Goal: Transaction & Acquisition: Purchase product/service

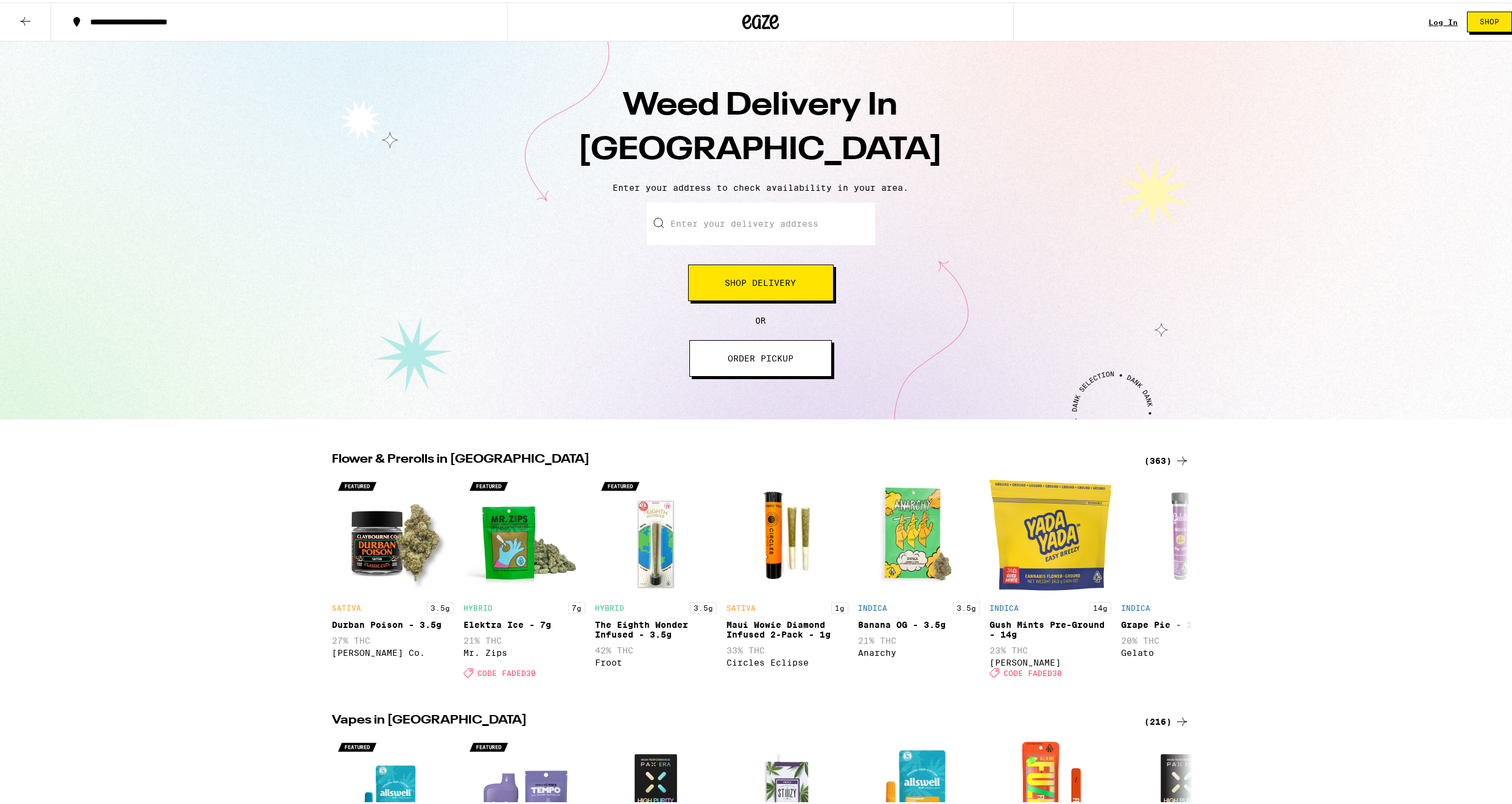
click at [751, 289] on button "Shop Delivery" at bounding box center [761, 280] width 145 height 37
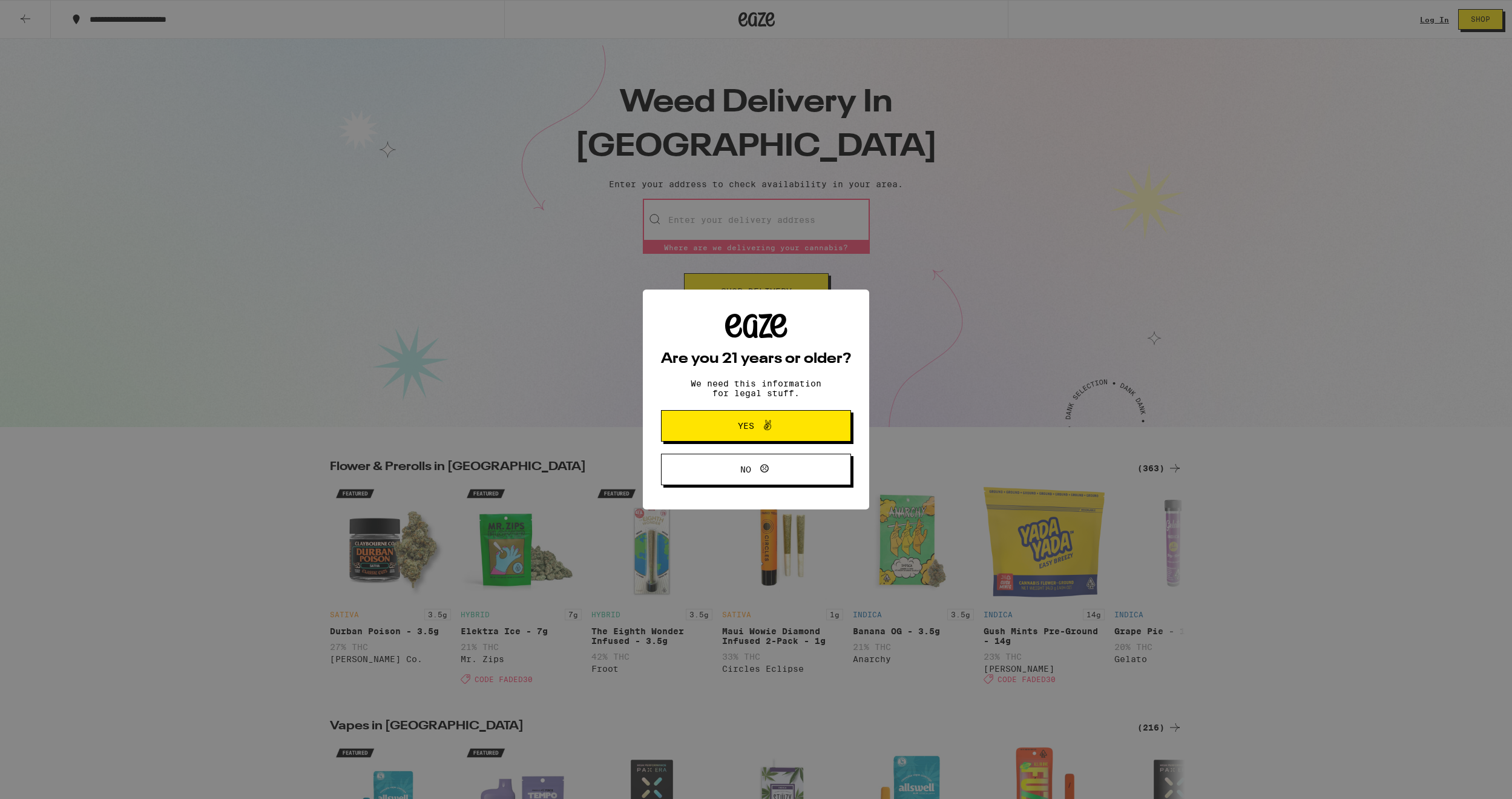
click at [753, 445] on div "Are you 21 years or older? We need this information for legal stuff. Yes No" at bounding box center [755, 399] width 190 height 171
click at [750, 429] on span "Yes" at bounding box center [746, 425] width 16 height 9
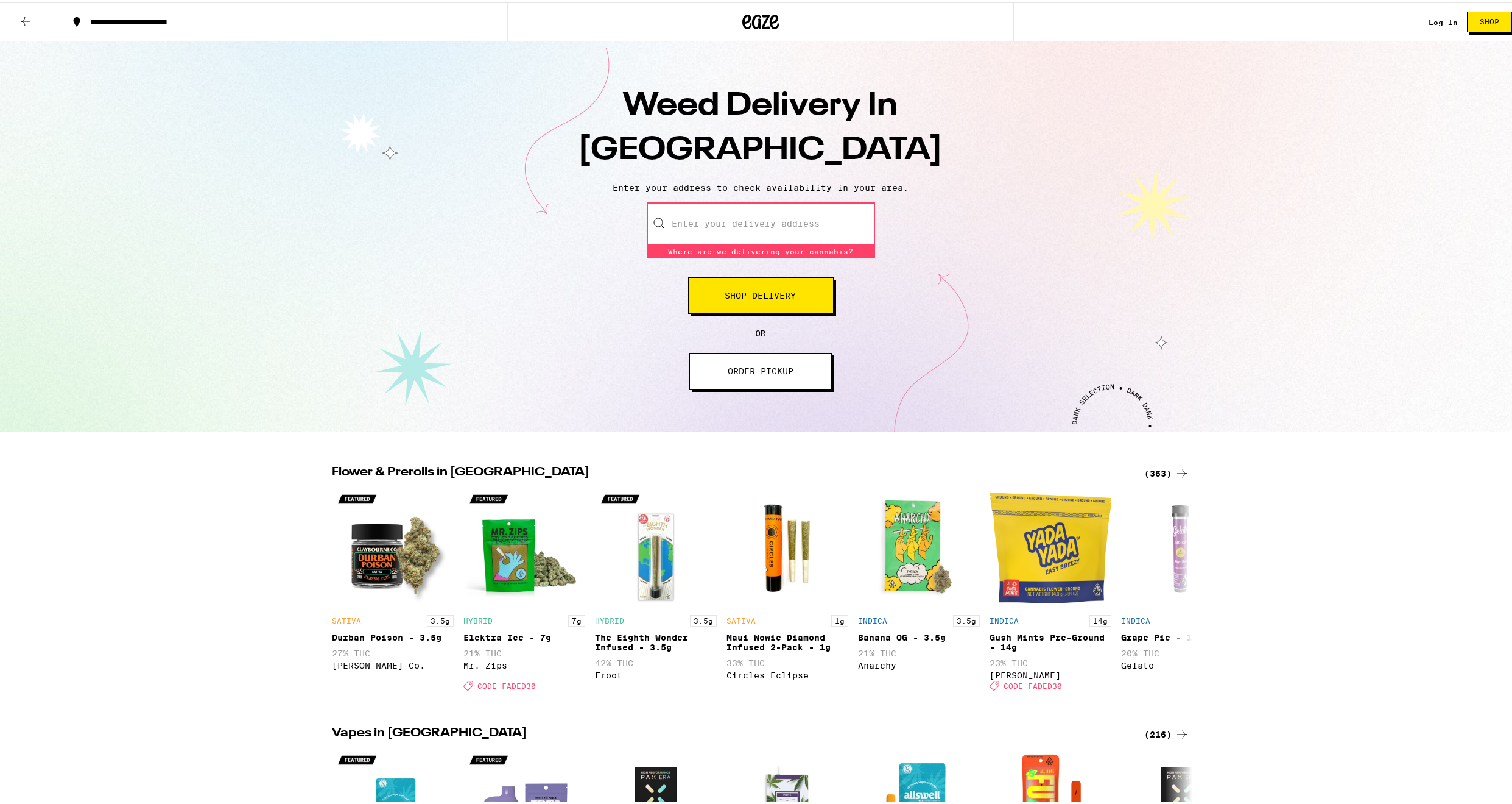
click at [798, 225] on input "Enter your delivery address" at bounding box center [761, 221] width 228 height 43
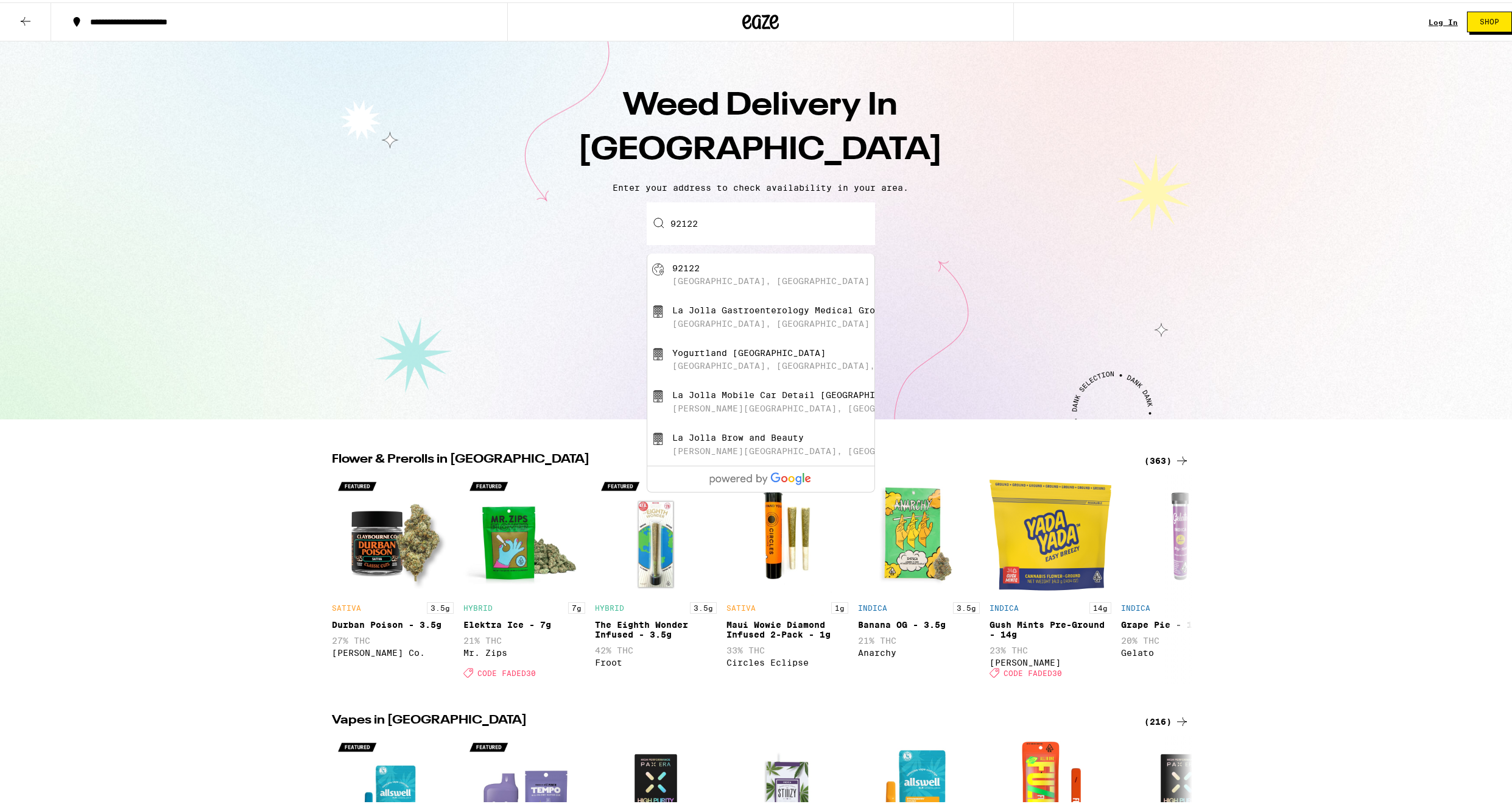
click at [734, 268] on div "[GEOGRAPHIC_DATA], [GEOGRAPHIC_DATA]" at bounding box center [781, 272] width 218 height 23
type input "[GEOGRAPHIC_DATA]"
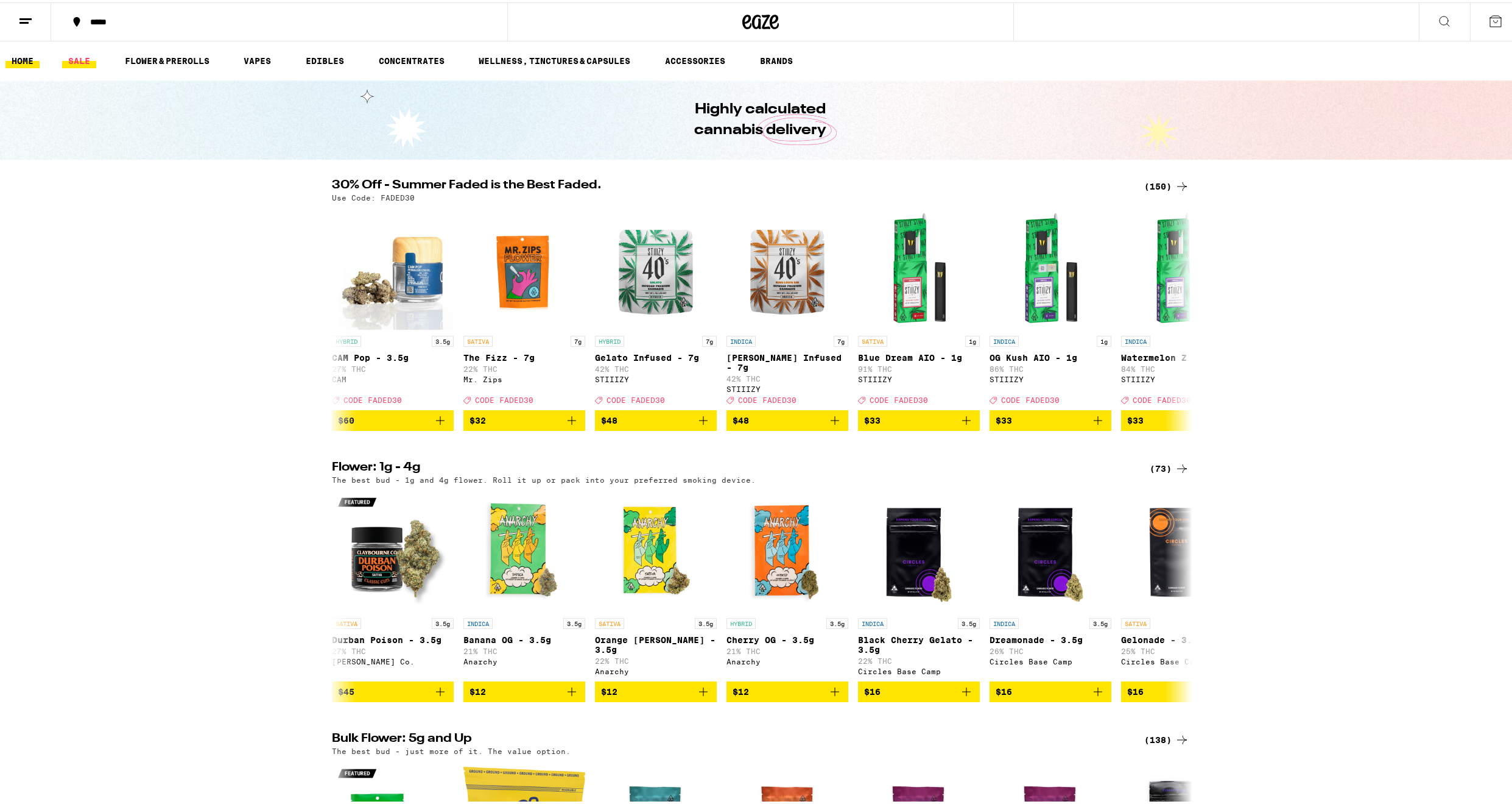
click at [77, 59] on link "SALE" at bounding box center [79, 58] width 34 height 14
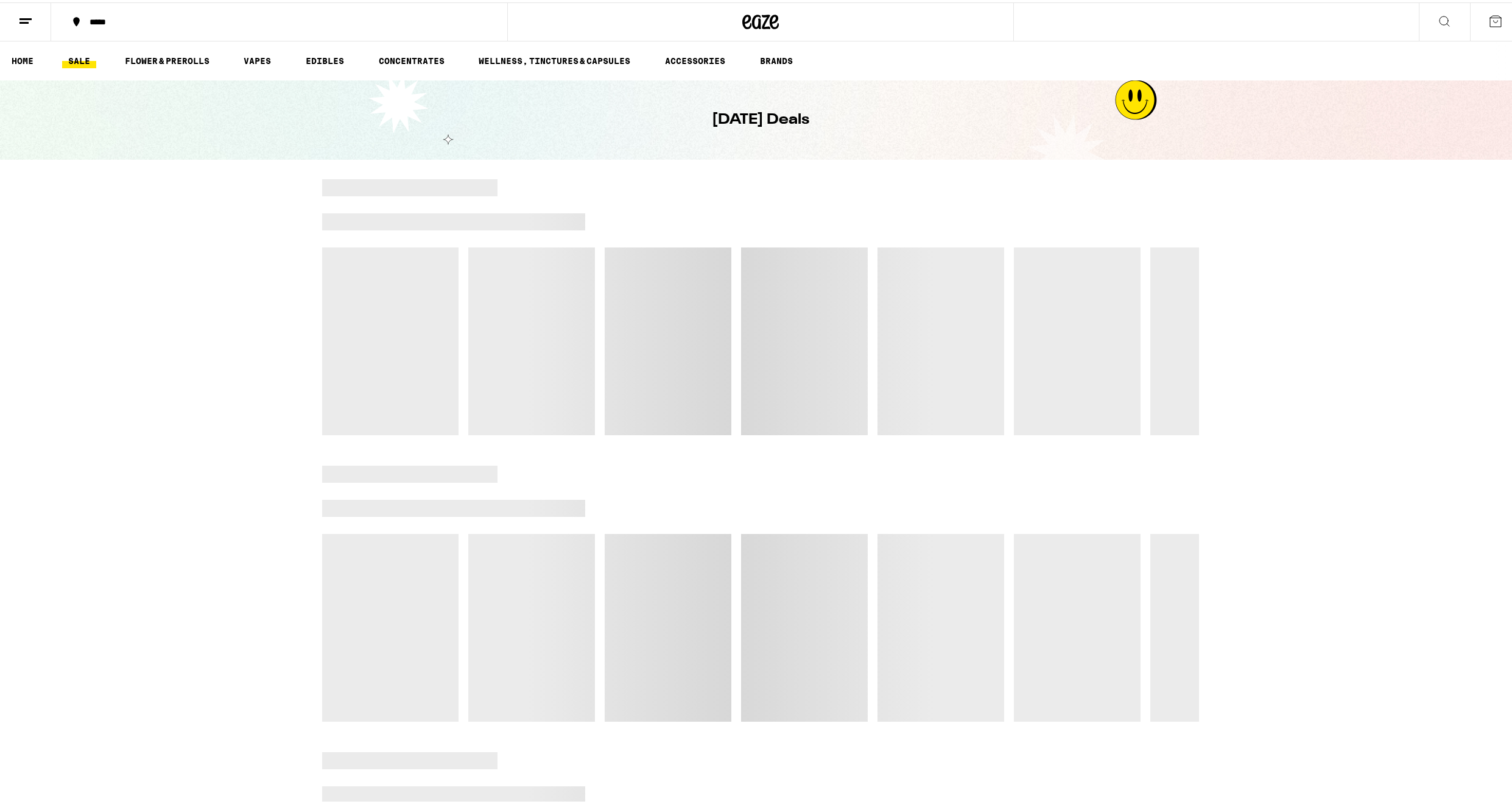
click at [77, 59] on link "SALE" at bounding box center [79, 58] width 34 height 14
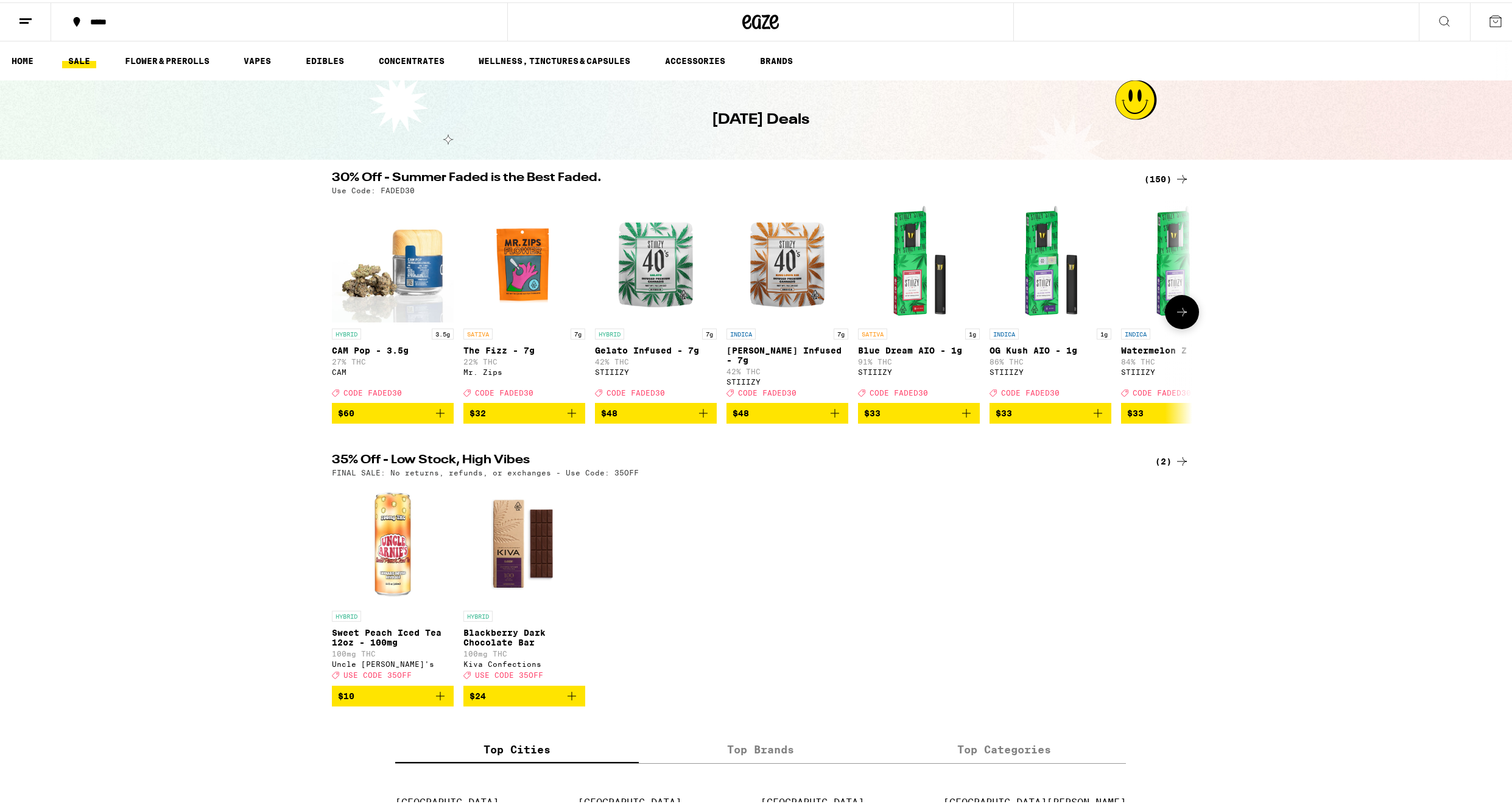
click at [1179, 314] on icon at bounding box center [1182, 309] width 14 height 14
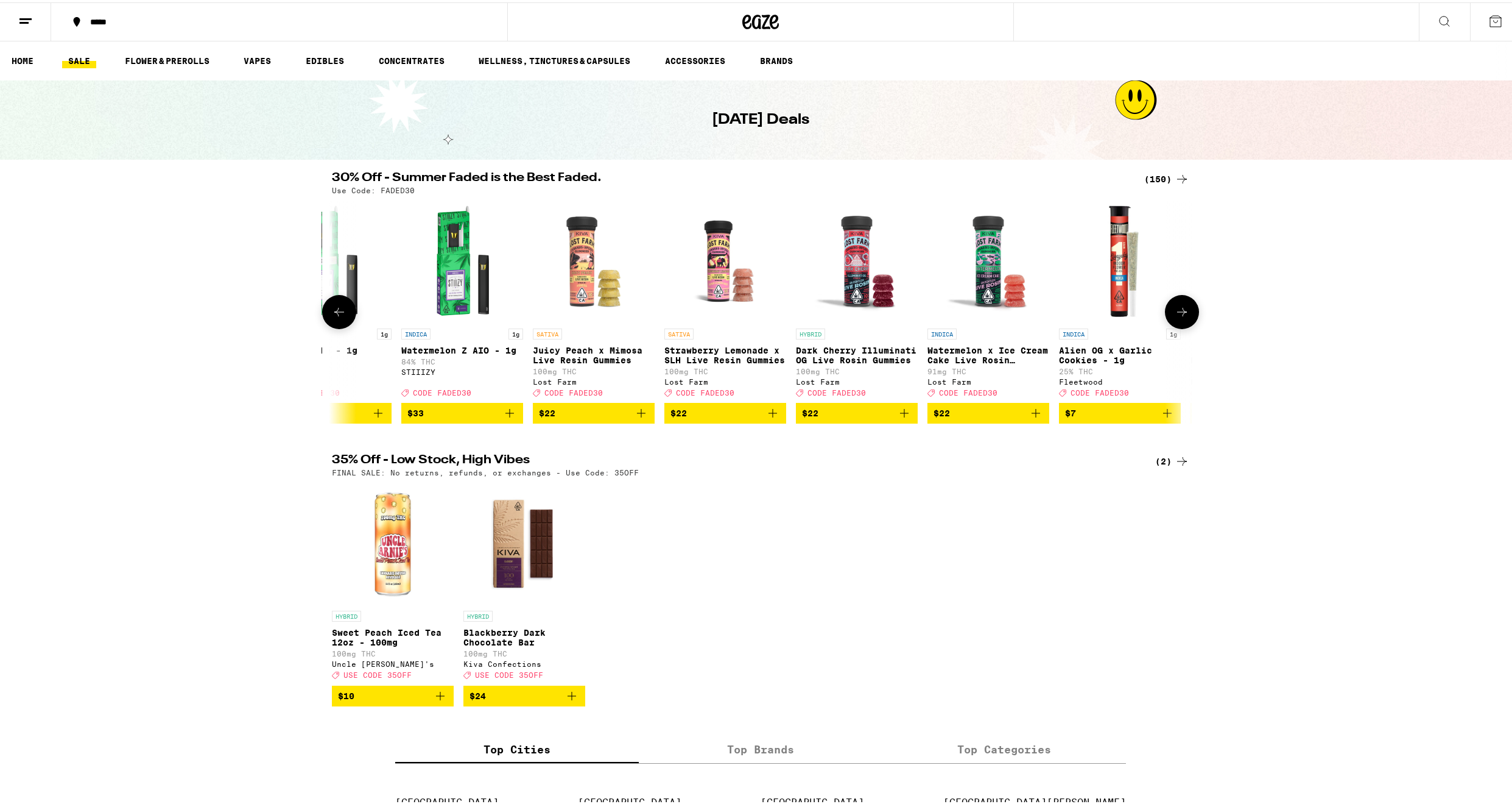
scroll to position [0, 725]
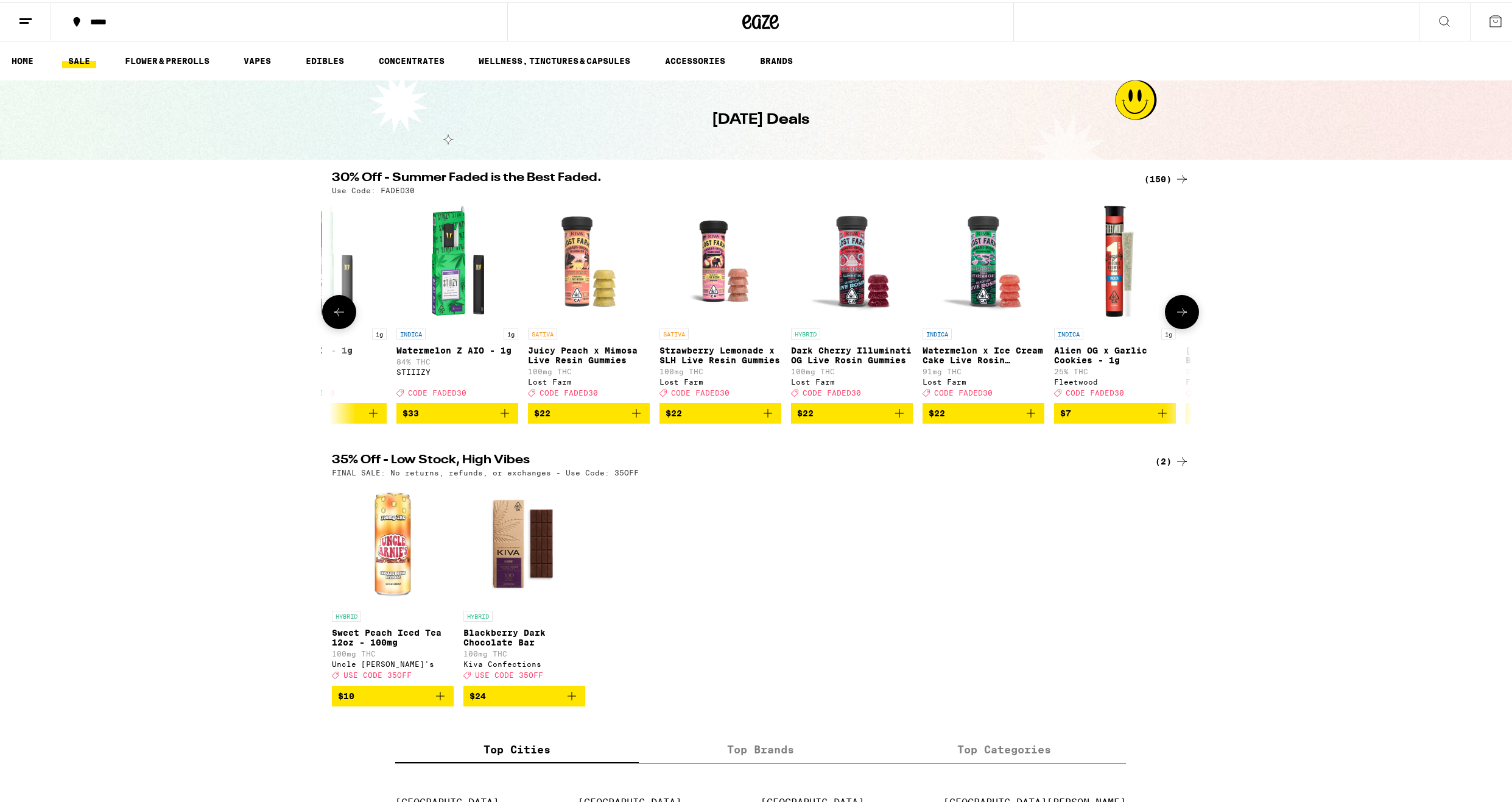
click at [343, 309] on button at bounding box center [339, 310] width 34 height 34
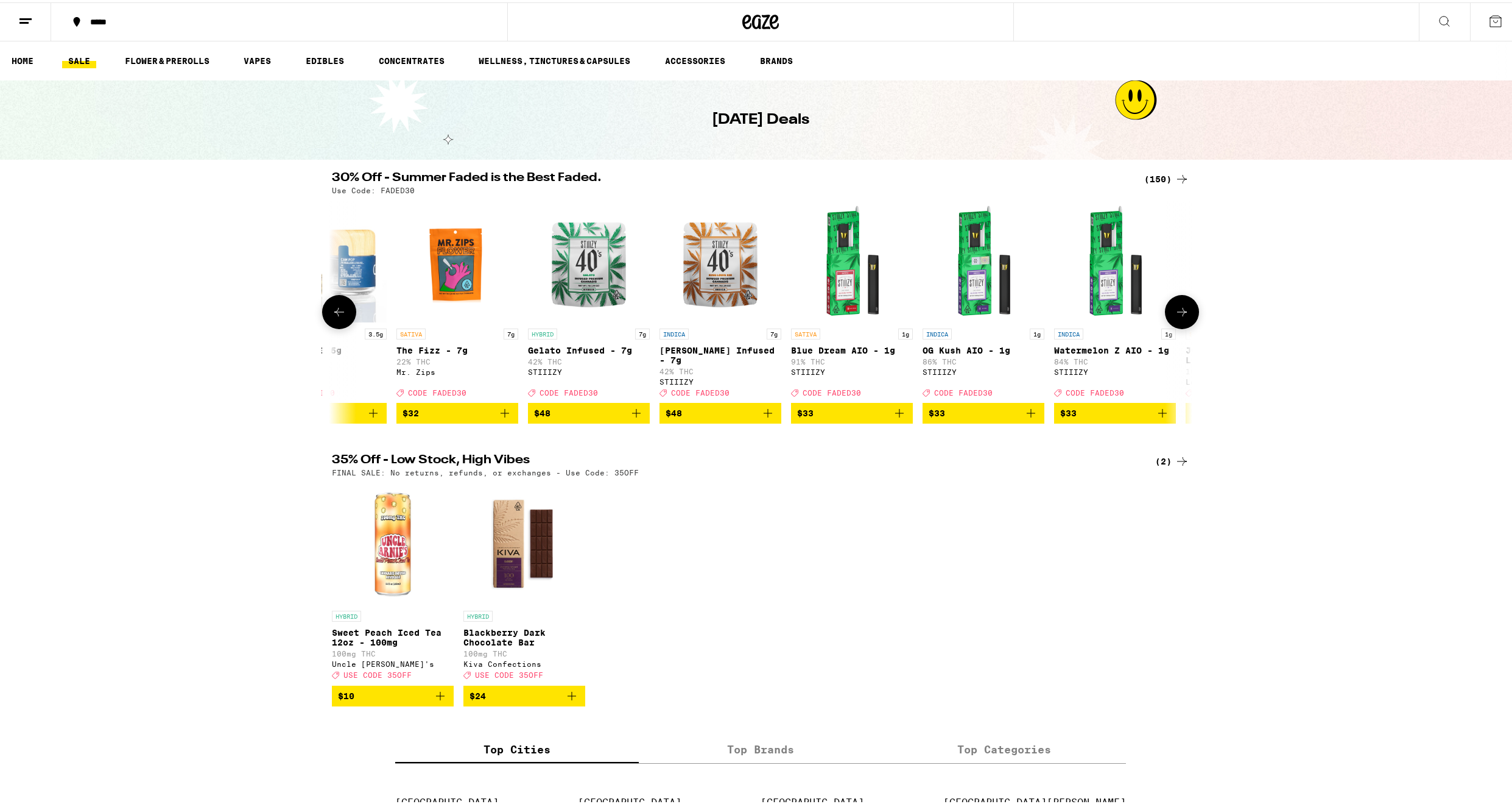
scroll to position [0, 0]
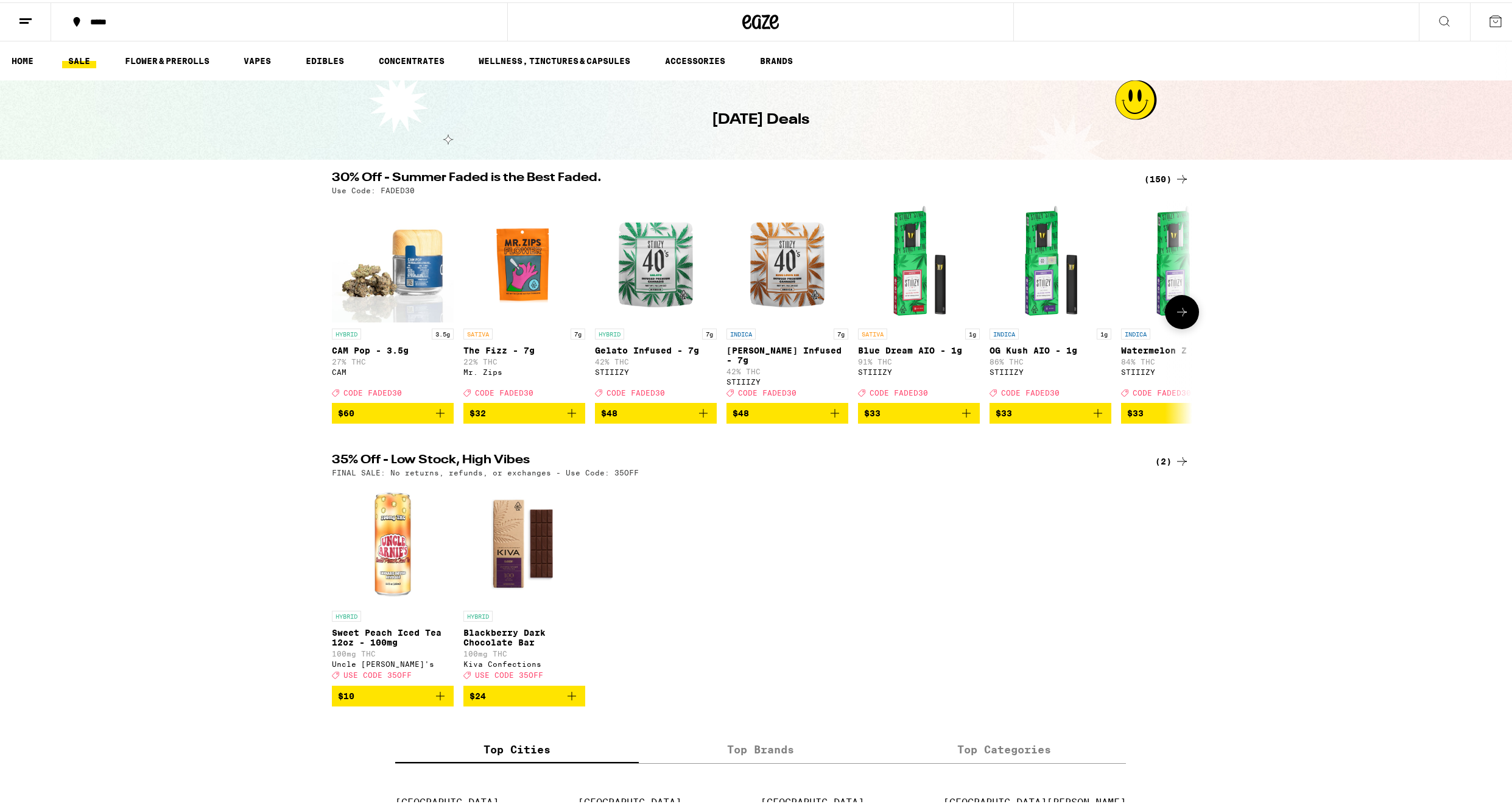
click at [1186, 314] on button at bounding box center [1182, 310] width 34 height 34
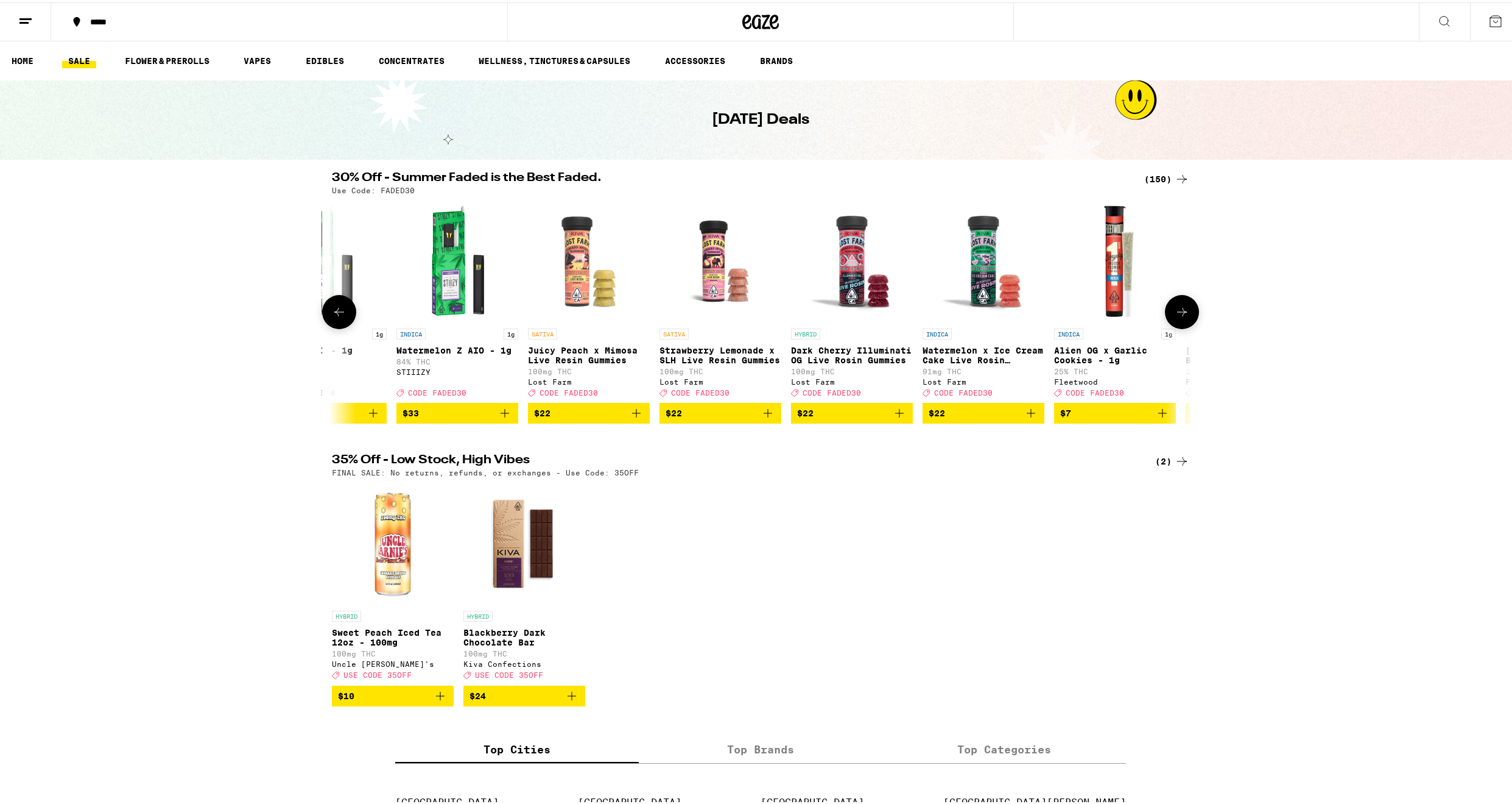
click at [1186, 314] on button at bounding box center [1182, 310] width 34 height 34
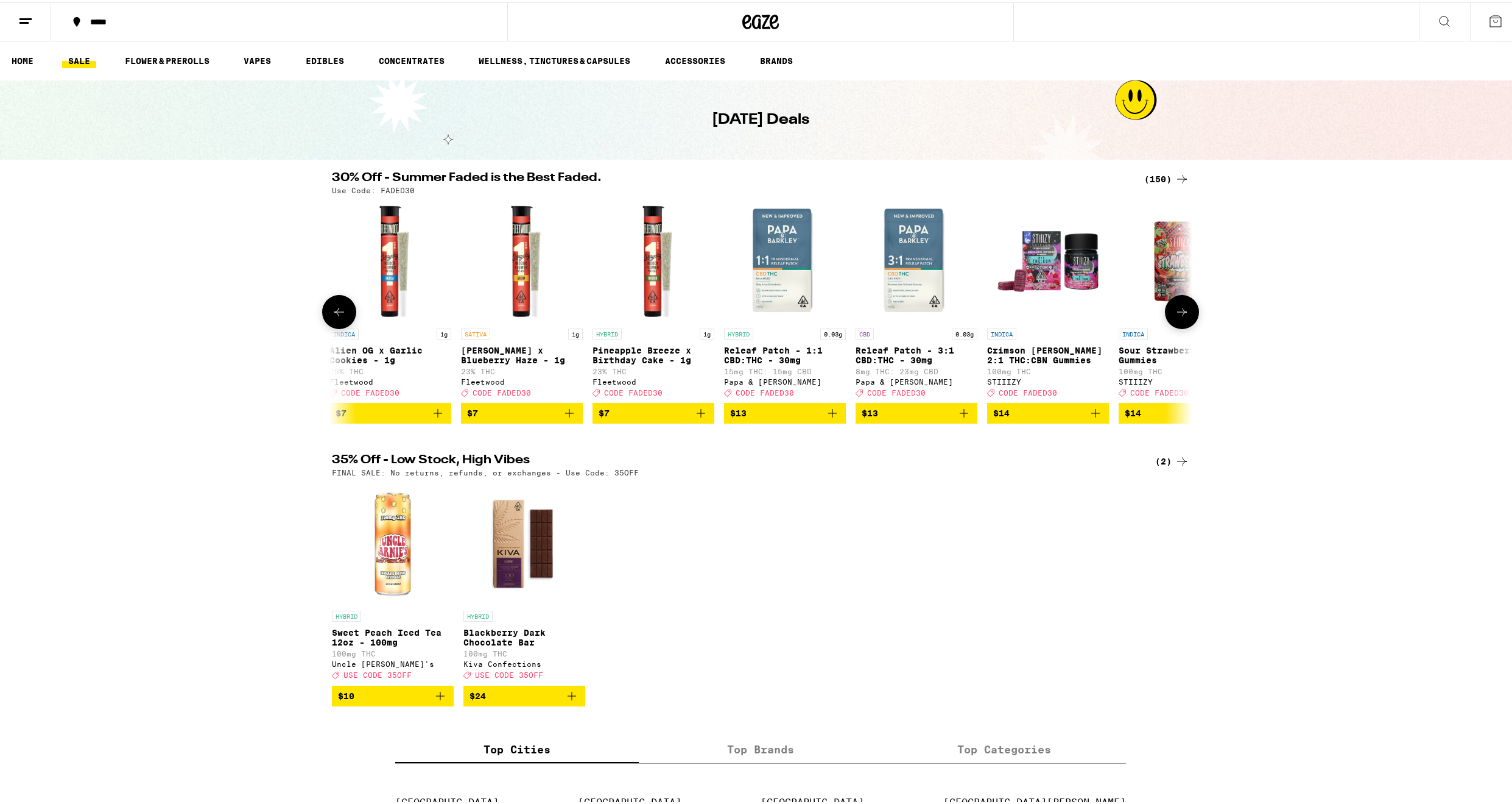
click at [1186, 314] on button at bounding box center [1182, 310] width 34 height 34
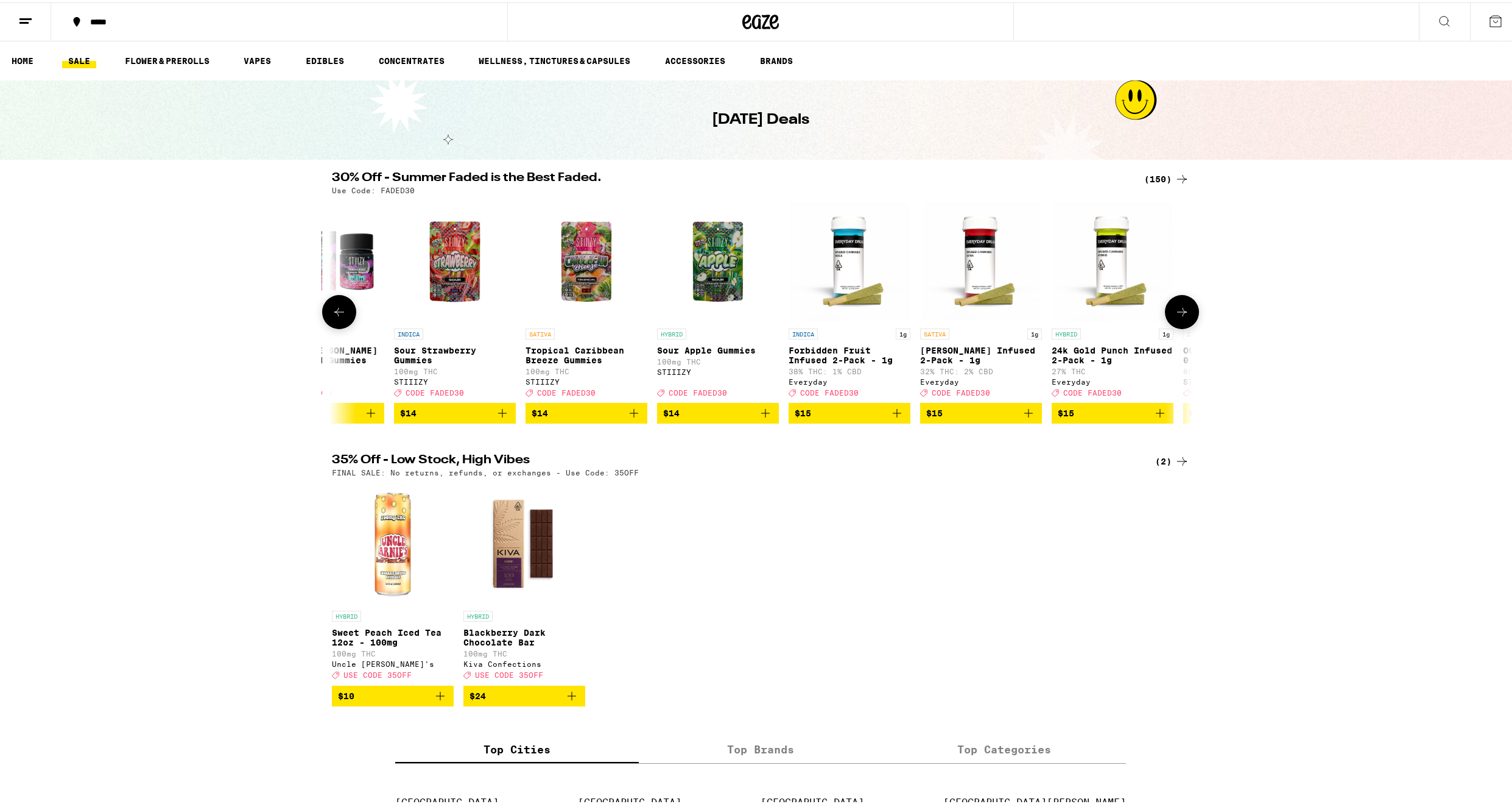
click at [1186, 314] on button at bounding box center [1182, 310] width 34 height 34
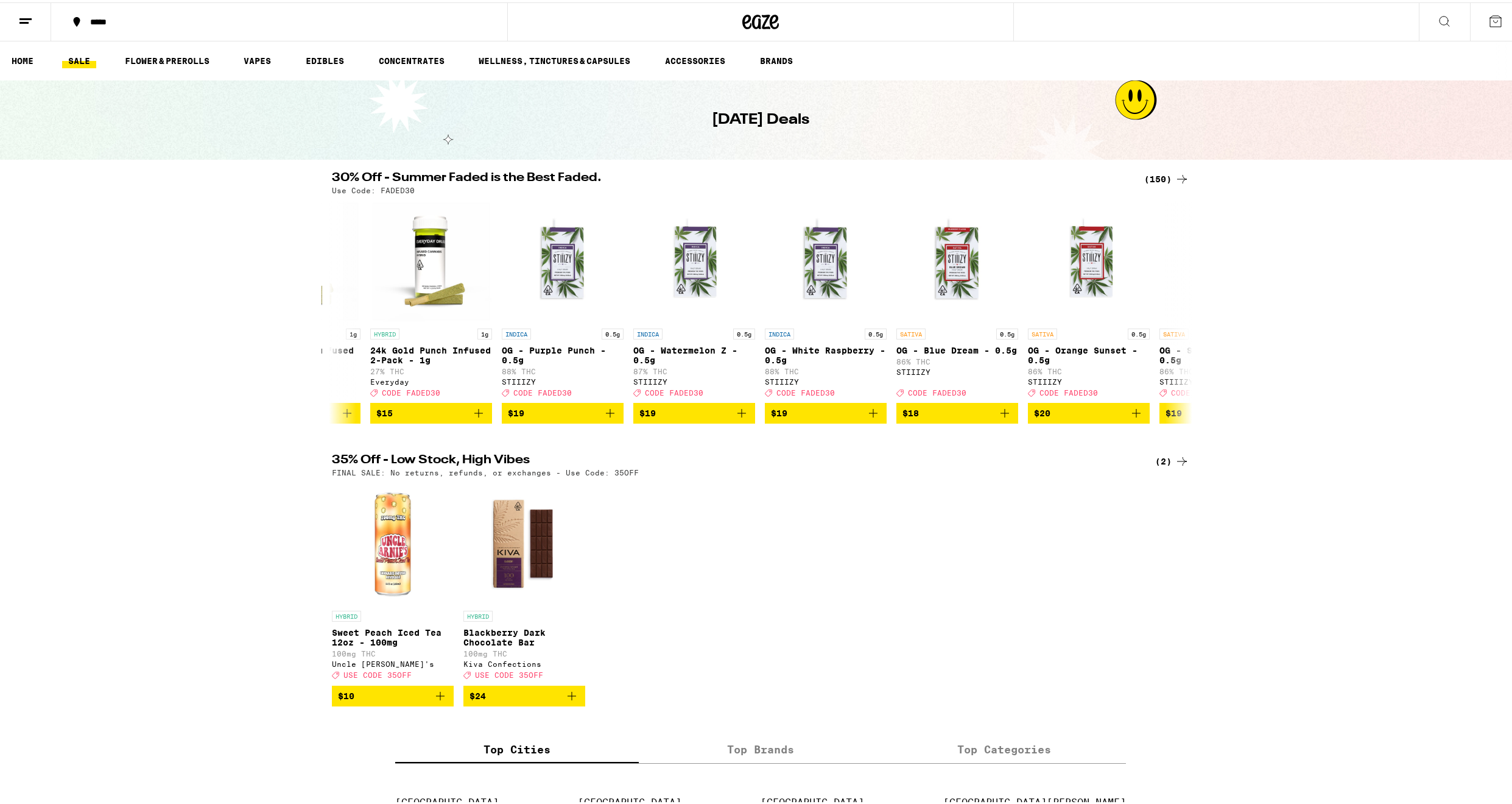
scroll to position [0, 2899]
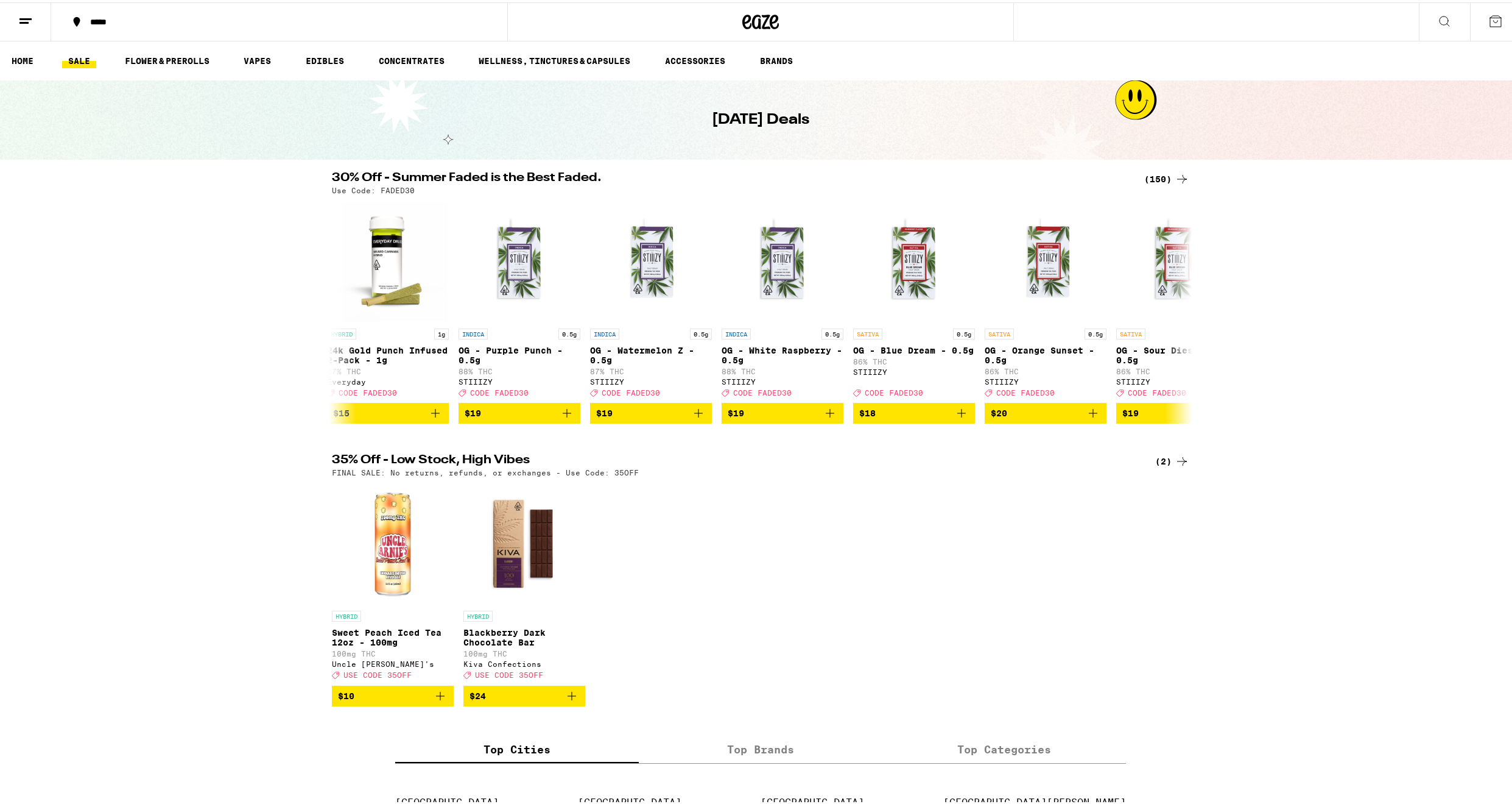
click at [1152, 175] on div "(150)" at bounding box center [1166, 177] width 45 height 14
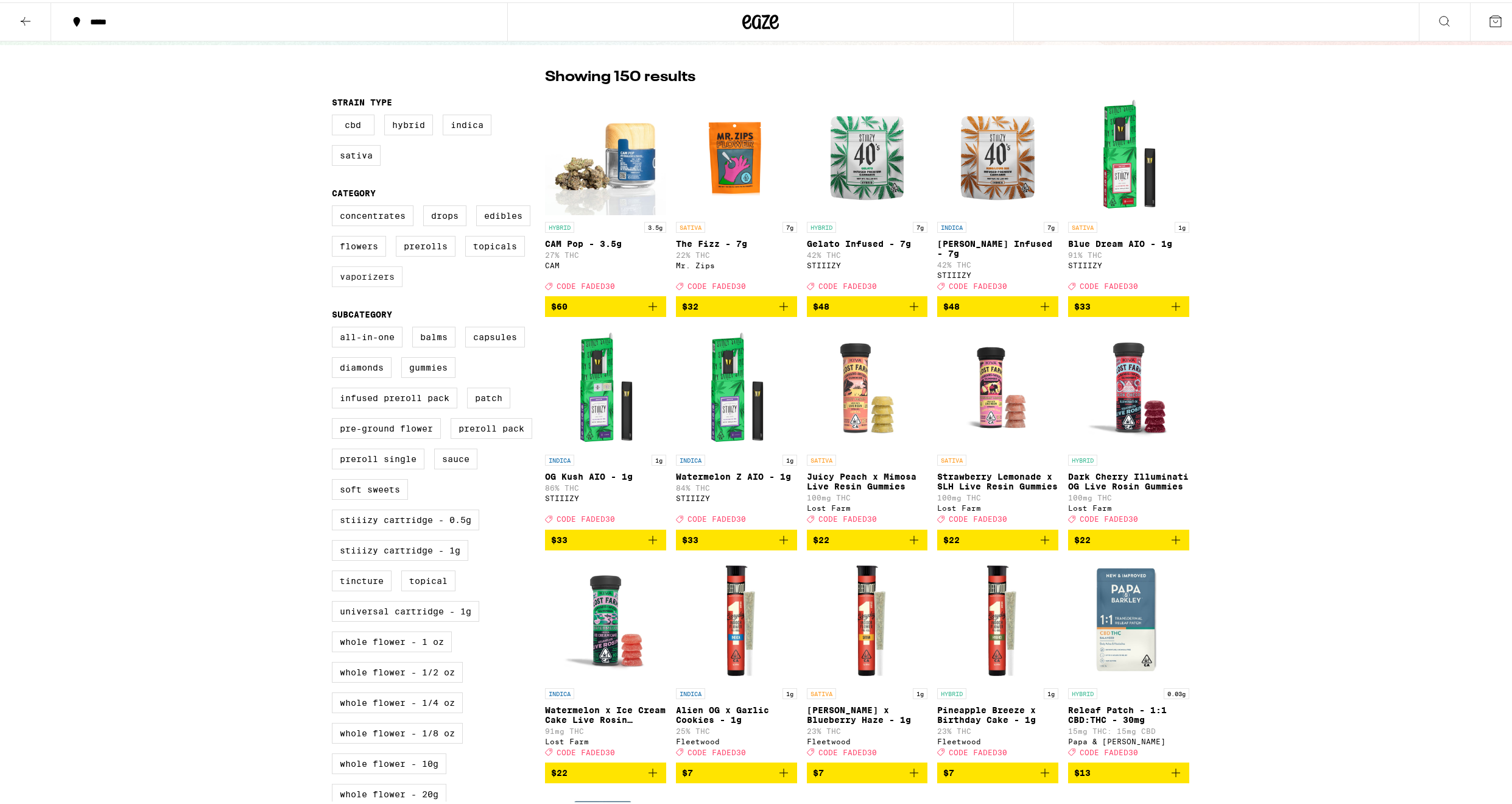
scroll to position [61, 0]
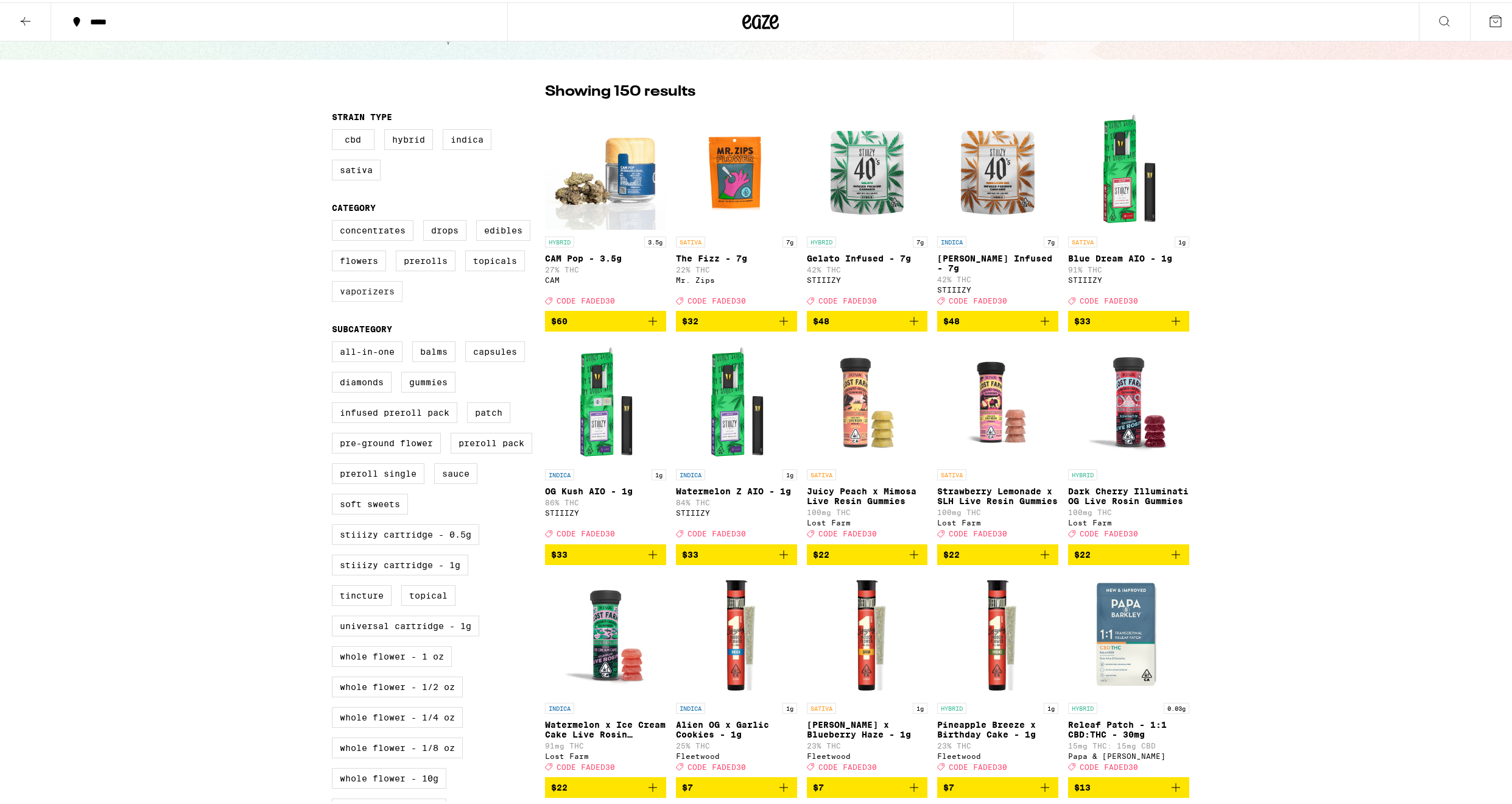
click at [369, 297] on label "Vaporizers" at bounding box center [367, 289] width 71 height 21
click at [335, 220] on input "Vaporizers" at bounding box center [334, 219] width 1 height 1
checkbox input "true"
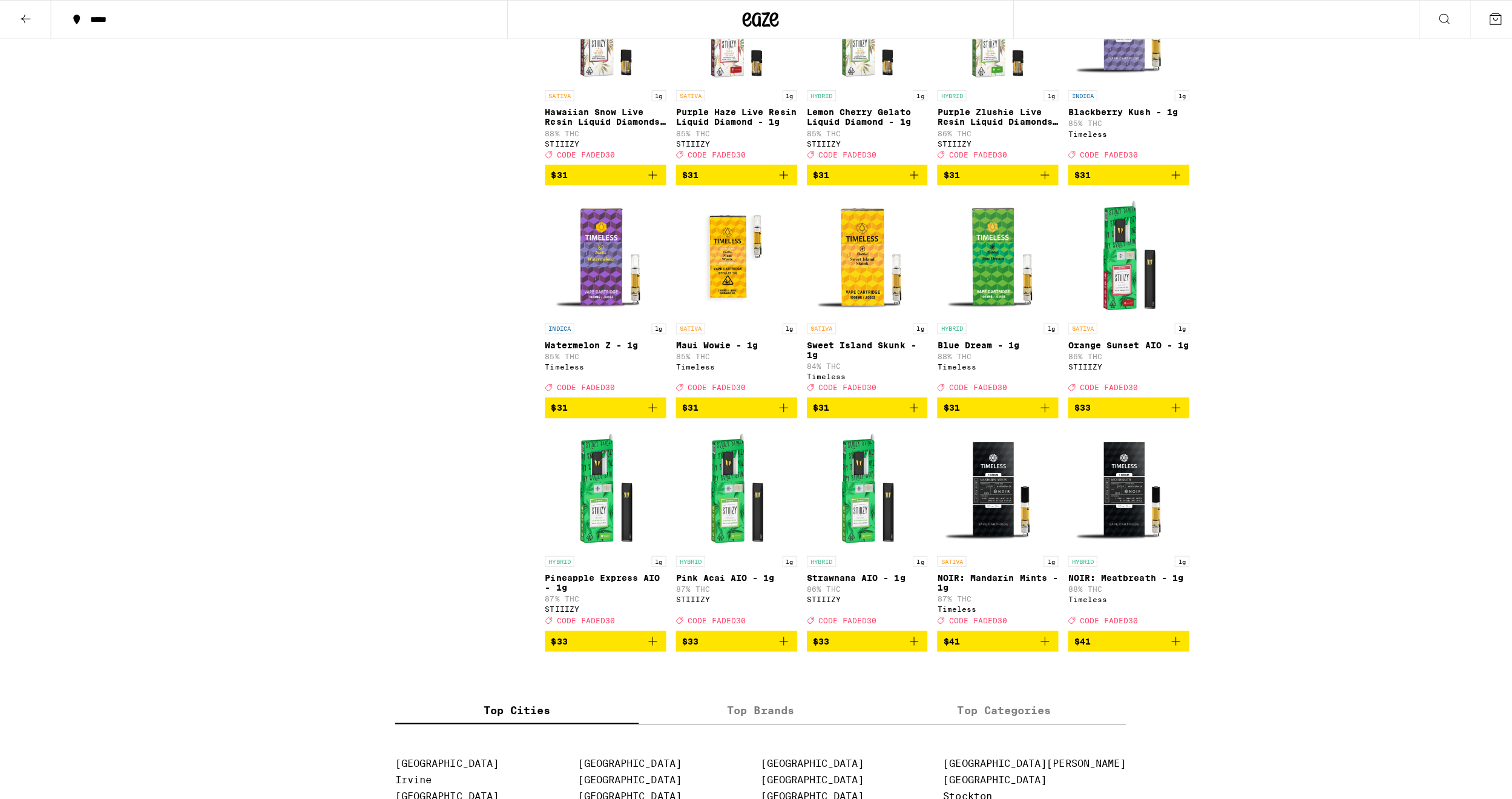
scroll to position [1878, 0]
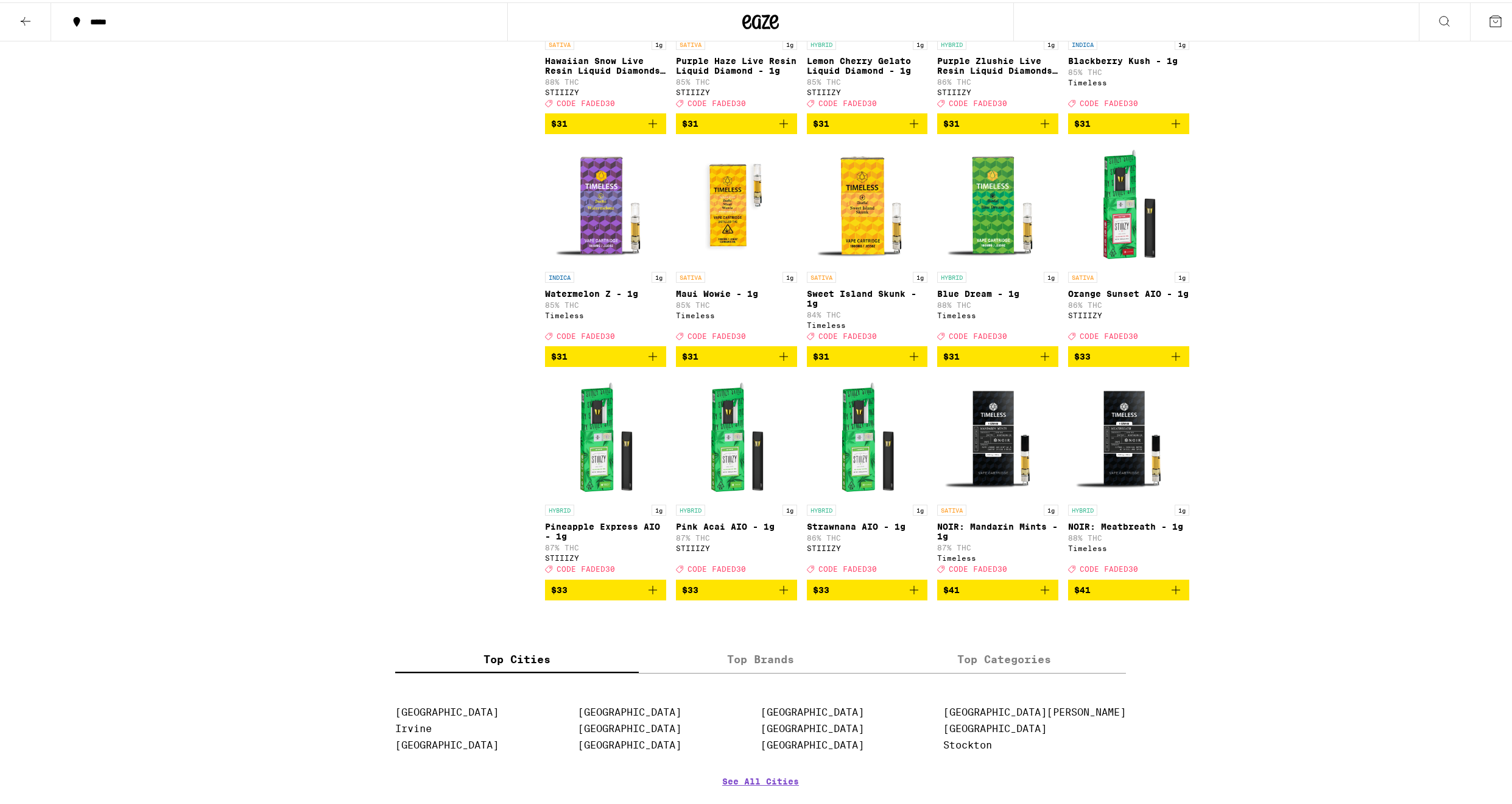
click at [866, 529] on p "Strawnana AIO - 1g" at bounding box center [867, 524] width 121 height 10
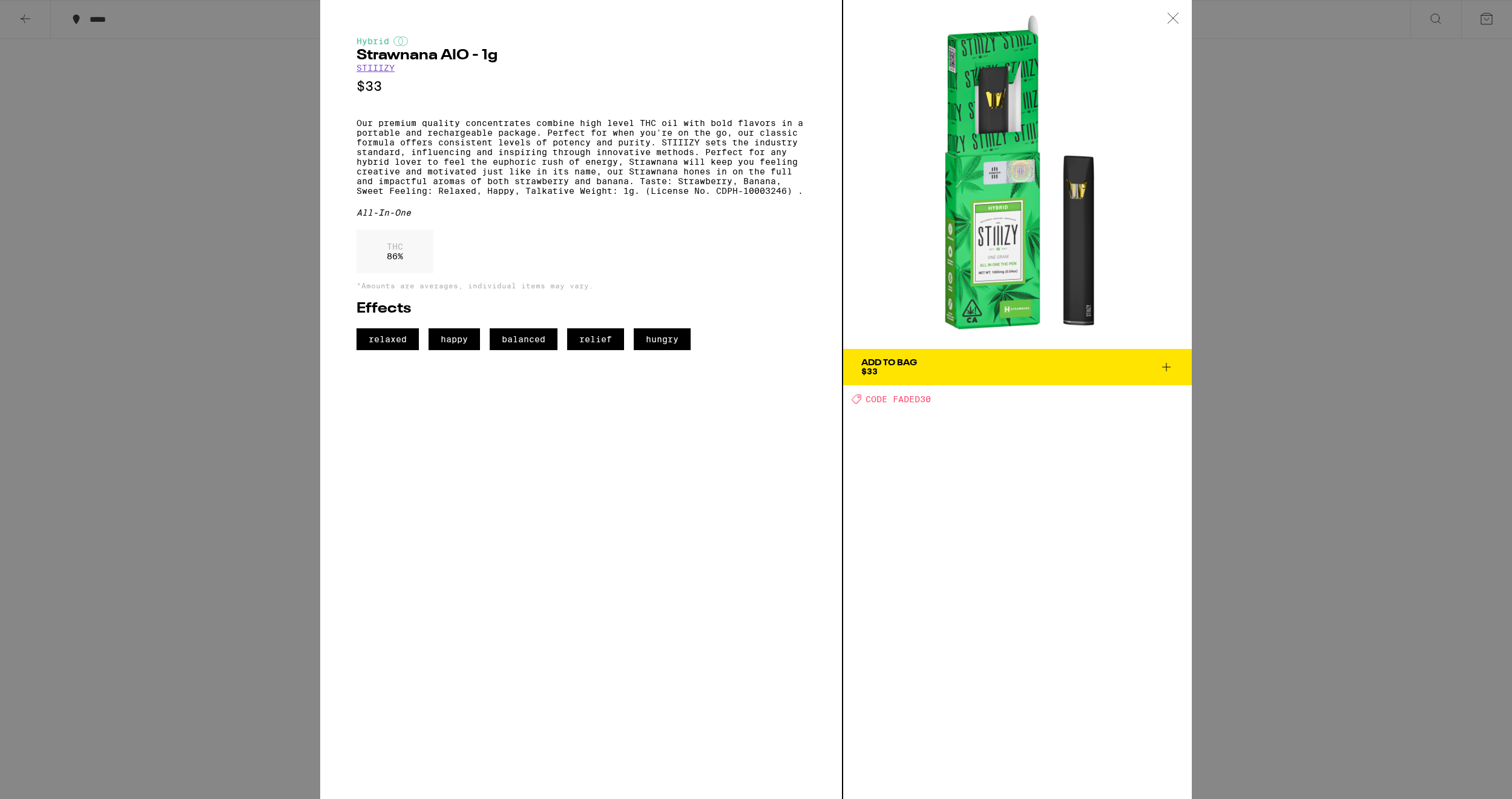
click at [892, 372] on div "Add To Bag $33" at bounding box center [889, 367] width 55 height 17
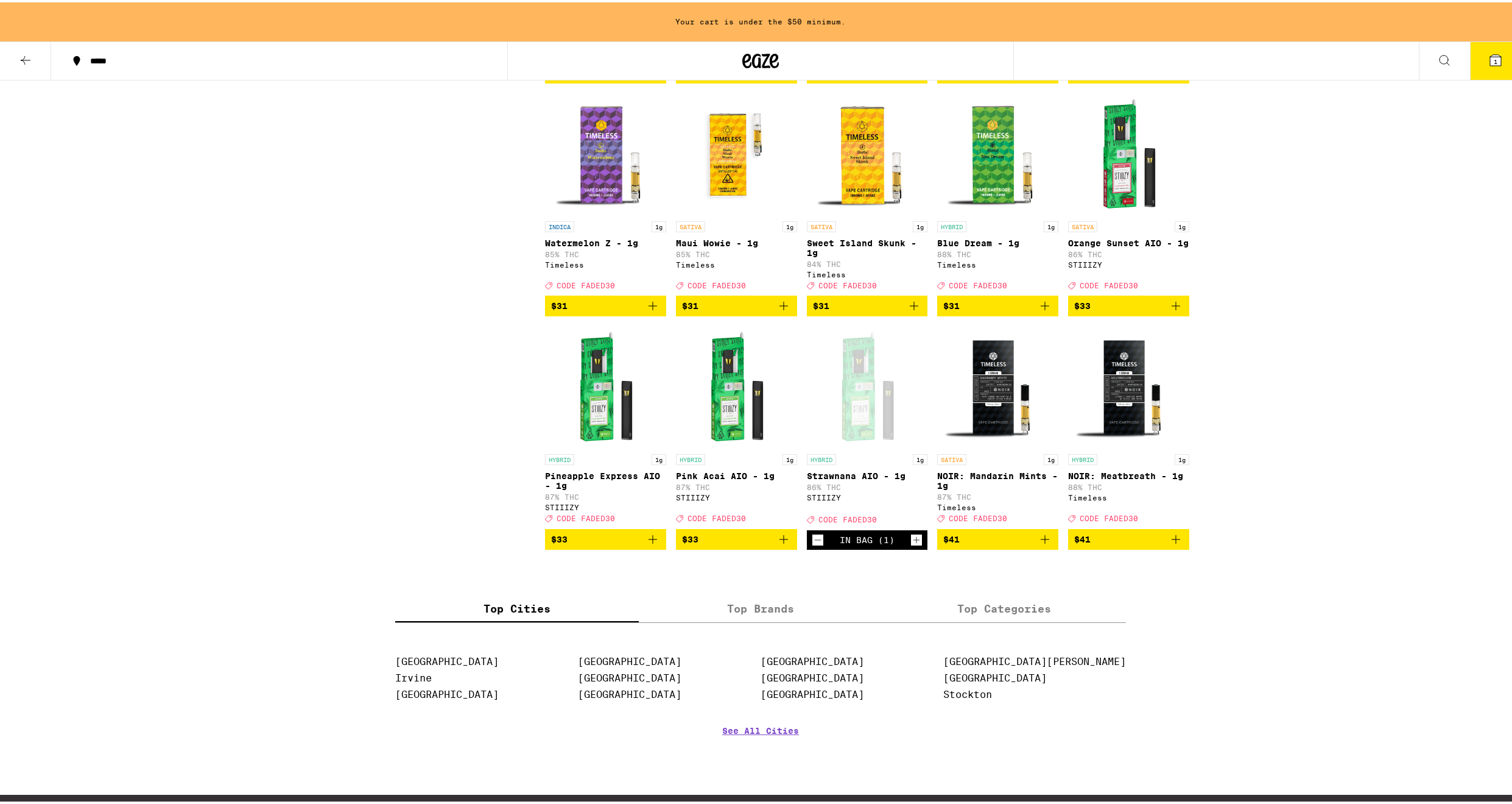
scroll to position [1942, 0]
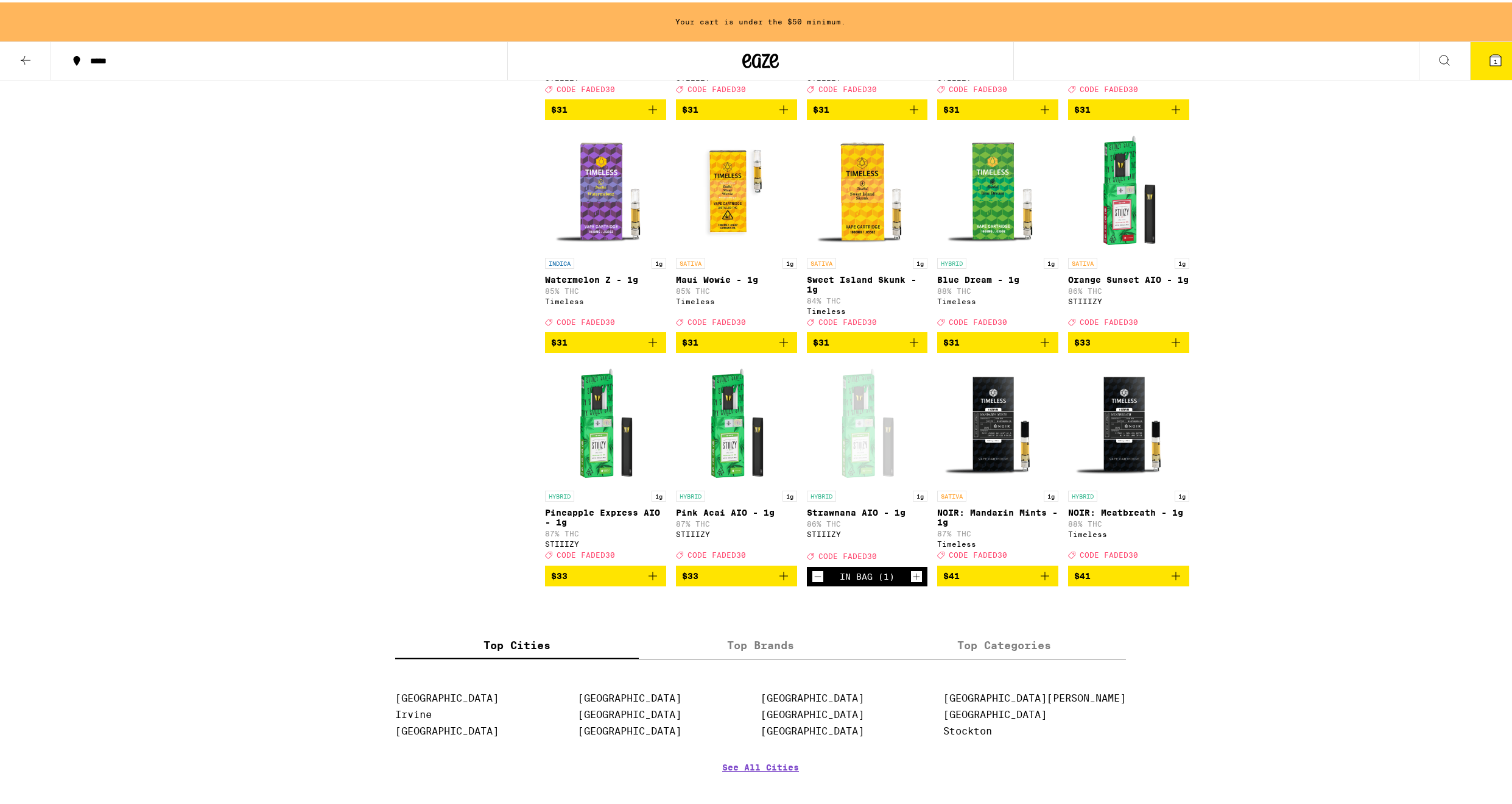
click at [782, 581] on icon "Add to bag" at bounding box center [784, 573] width 14 height 14
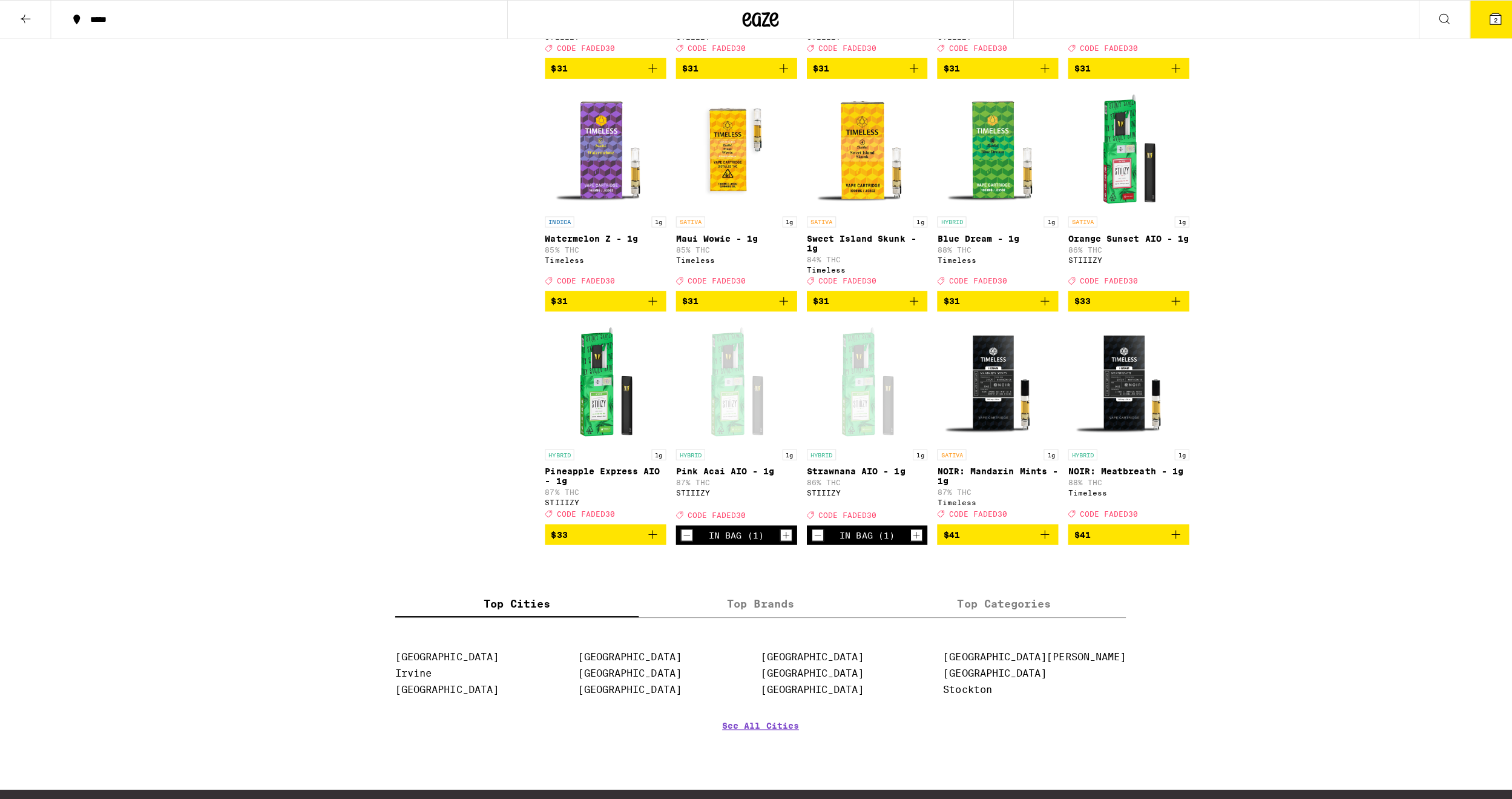
scroll to position [1891, 0]
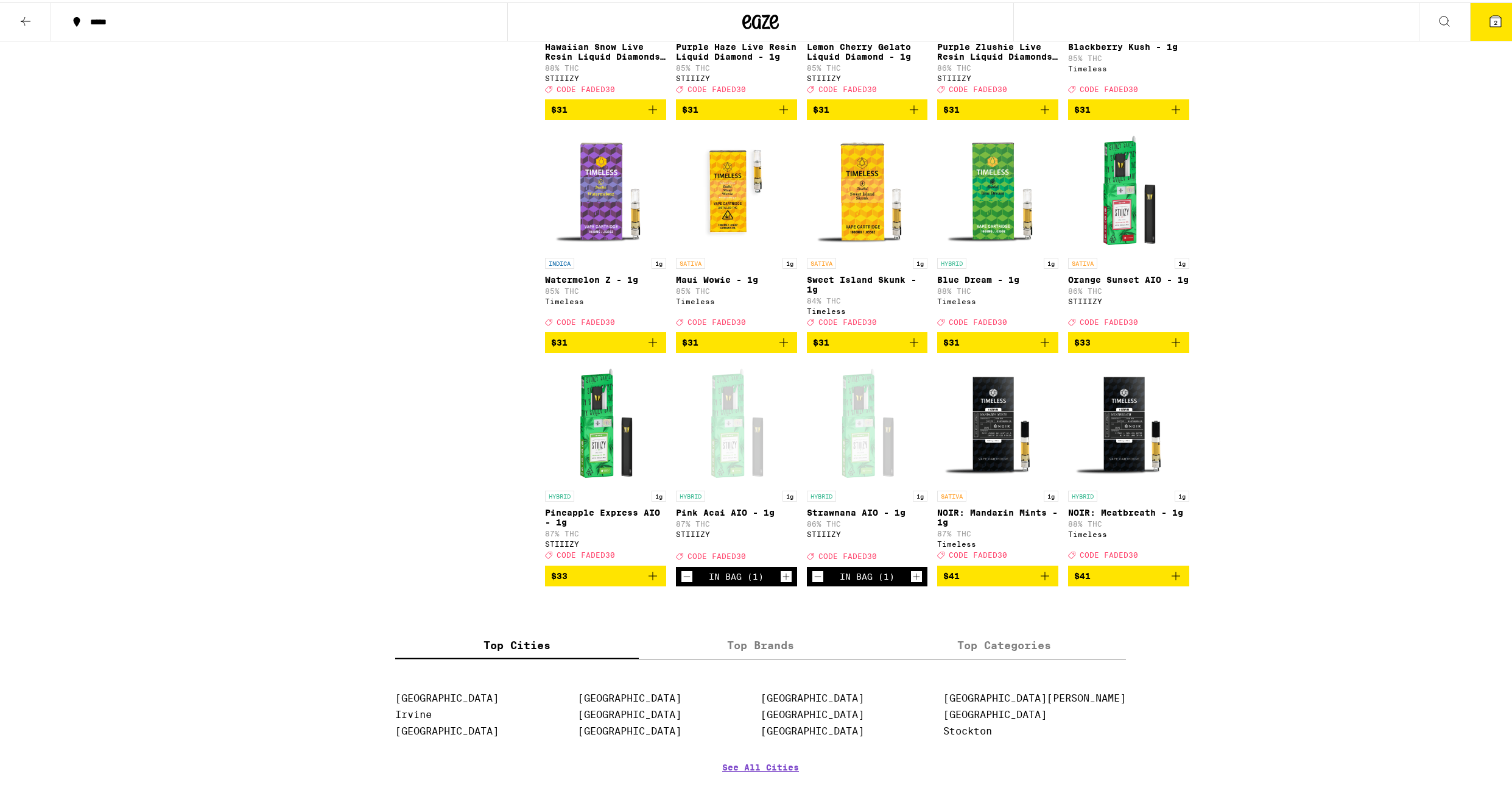
click at [1470, 16] on button "2" at bounding box center [1496, 19] width 51 height 38
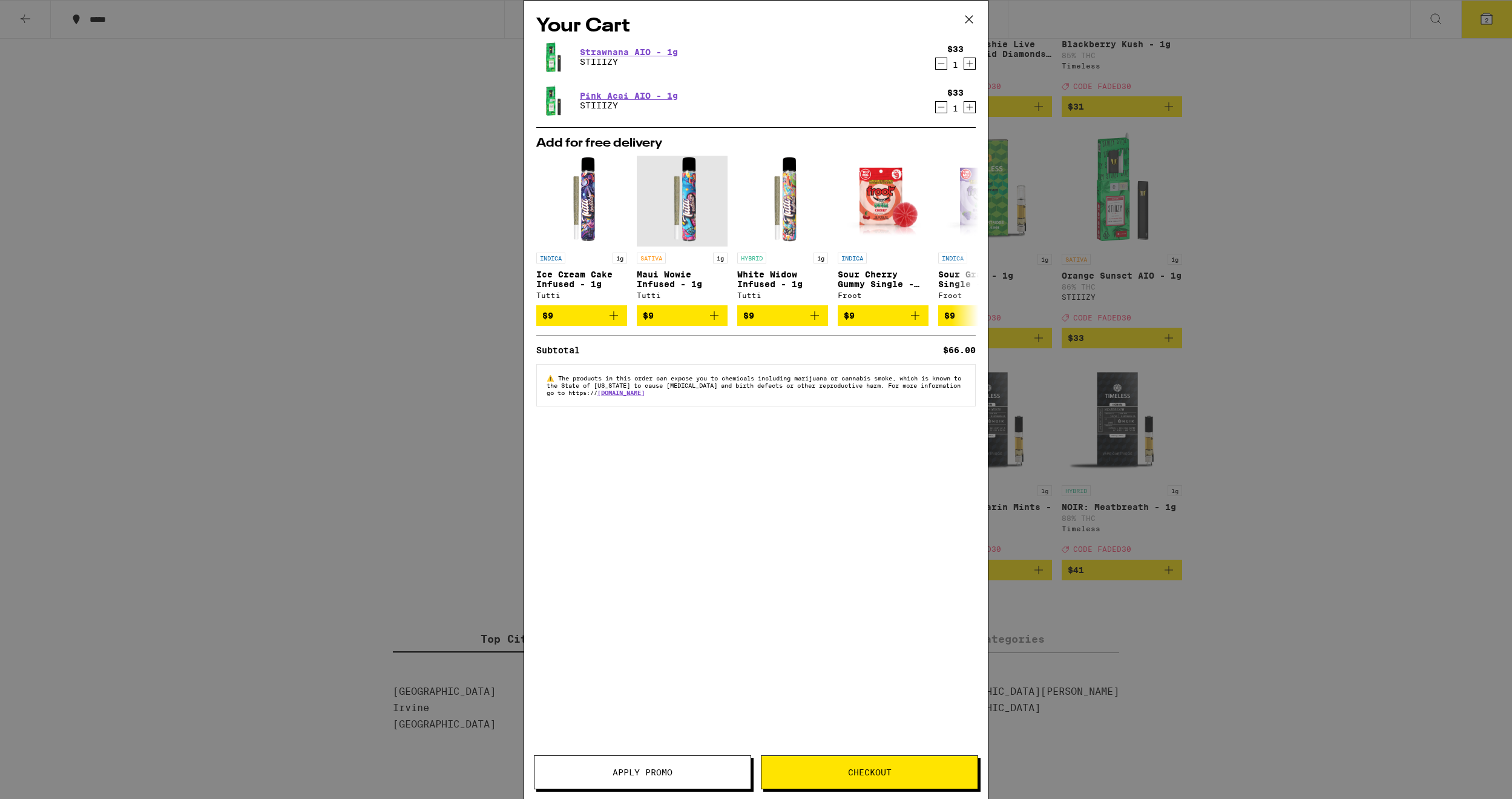
click at [679, 766] on button "Apply Promo" at bounding box center [643, 772] width 218 height 34
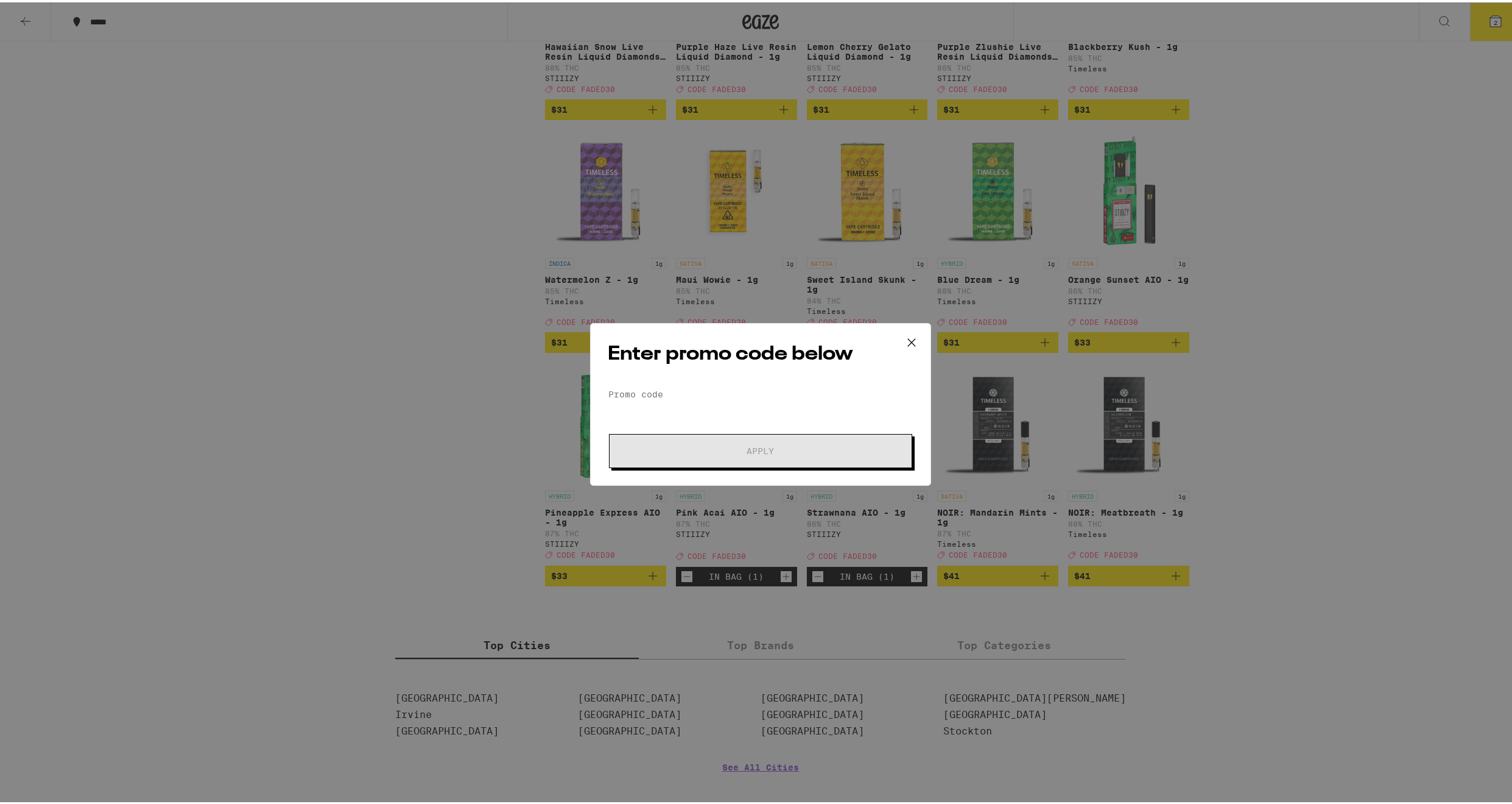
click at [710, 410] on form "Promo Code Apply" at bounding box center [760, 425] width 306 height 83
click at [711, 391] on input "Promo Code" at bounding box center [760, 392] width 306 height 19
type input "FADE30"
click at [827, 450] on span "Apply" at bounding box center [761, 449] width 219 height 9
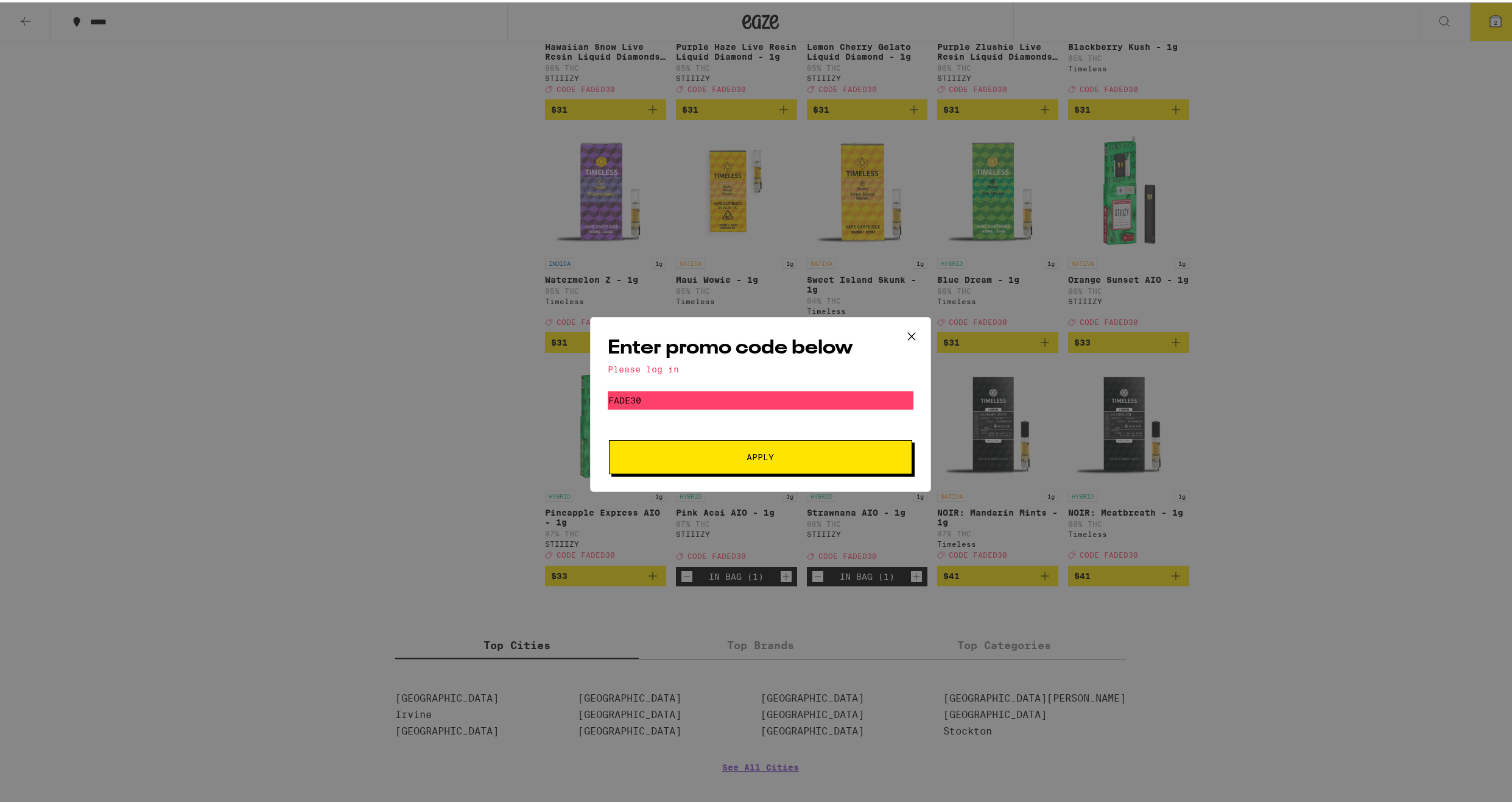
click at [771, 452] on span "Apply" at bounding box center [761, 455] width 219 height 9
click at [902, 336] on icon at bounding box center [912, 334] width 19 height 19
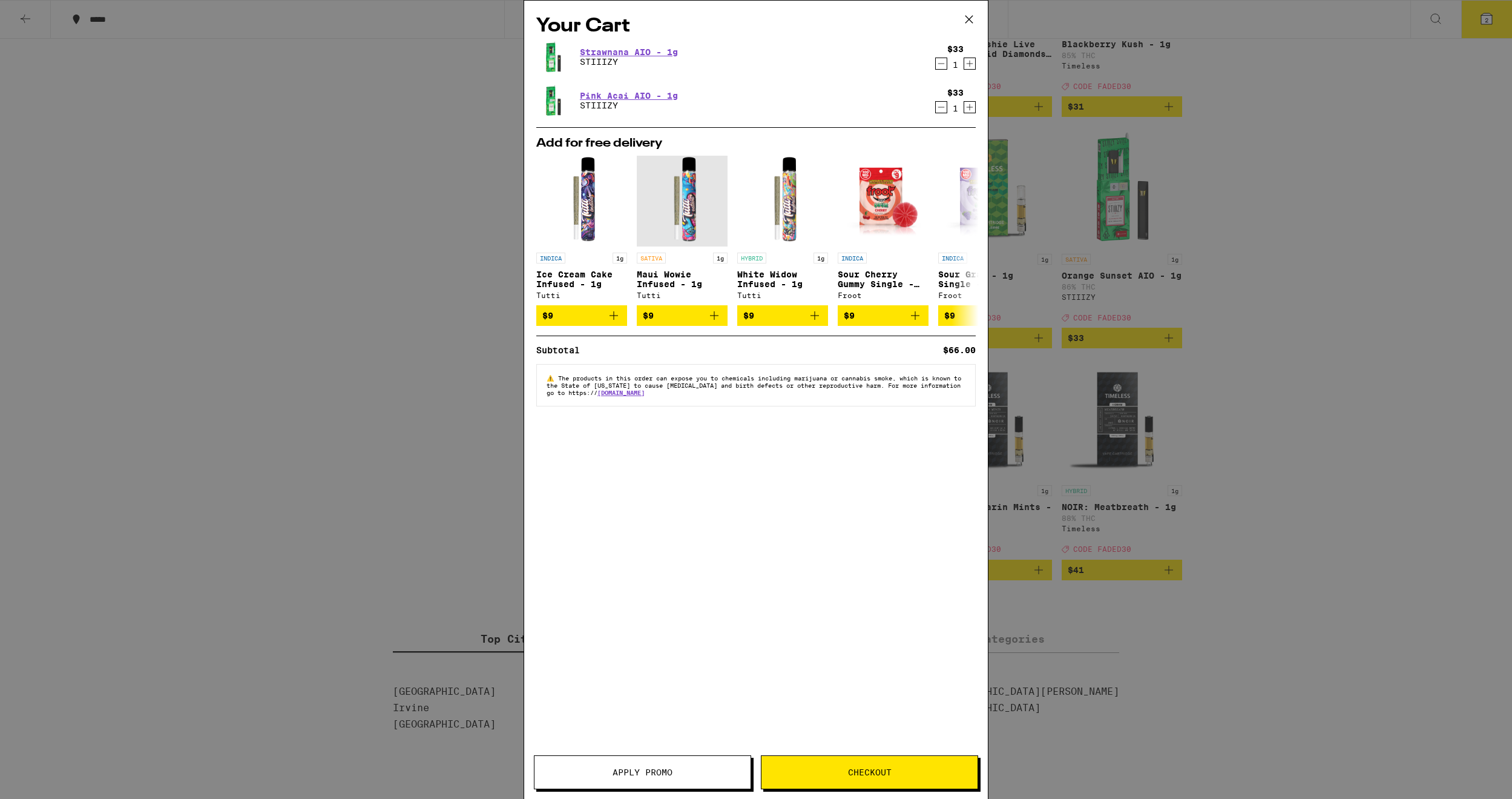
click at [678, 773] on span "Apply Promo" at bounding box center [643, 772] width 216 height 9
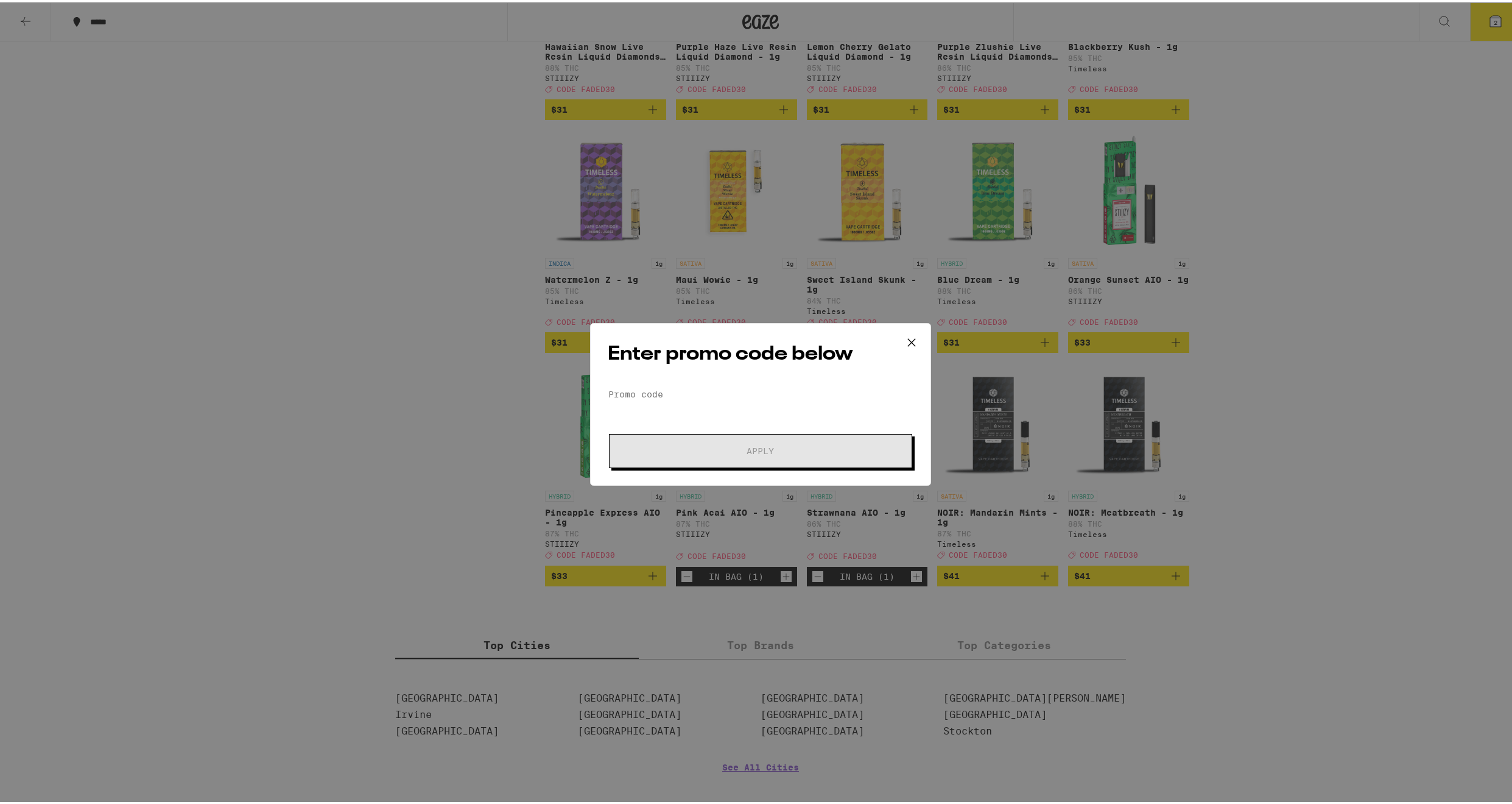
click at [762, 382] on div "Enter promo code below Promo Code Apply" at bounding box center [761, 402] width 341 height 163
click at [763, 396] on input "Promo Code" at bounding box center [760, 392] width 306 height 19
paste input "V [PERSON_NAME]"
type input "V [PERSON_NAME]"
click at [765, 450] on span "Apply" at bounding box center [761, 449] width 27 height 9
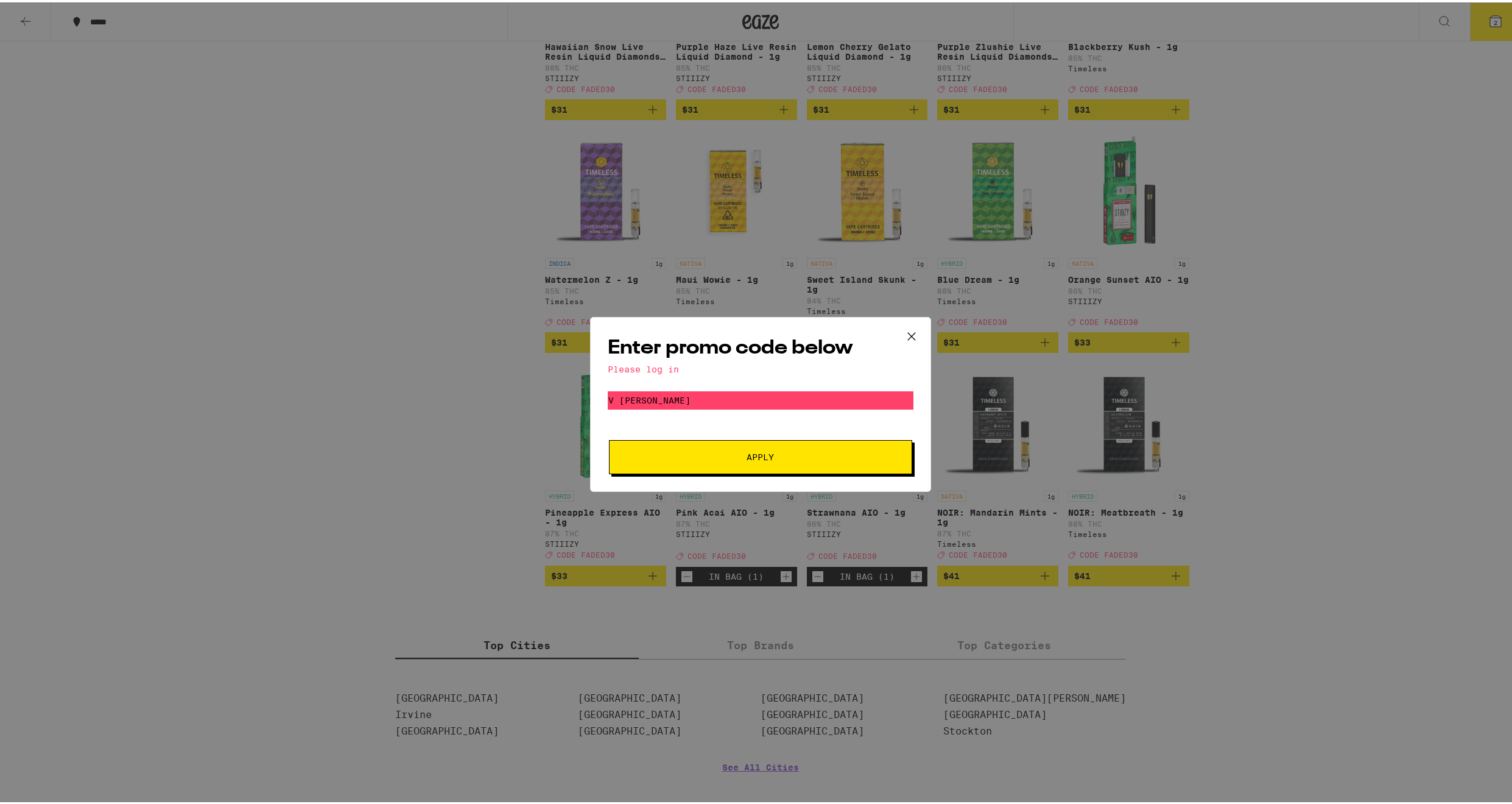
click at [751, 384] on div "Enter promo code below Please log in Promo Code V Sri [PERSON_NAME] Apply" at bounding box center [761, 402] width 341 height 175
drag, startPoint x: 706, startPoint y: 380, endPoint x: 679, endPoint y: 370, distance: 28.8
click at [706, 379] on div "Enter promo code below Please log in Promo Code V Sri [PERSON_NAME] Apply" at bounding box center [761, 402] width 341 height 175
click at [674, 369] on div "Please log in" at bounding box center [760, 367] width 306 height 10
click at [766, 390] on input "V [PERSON_NAME]" at bounding box center [760, 398] width 306 height 19
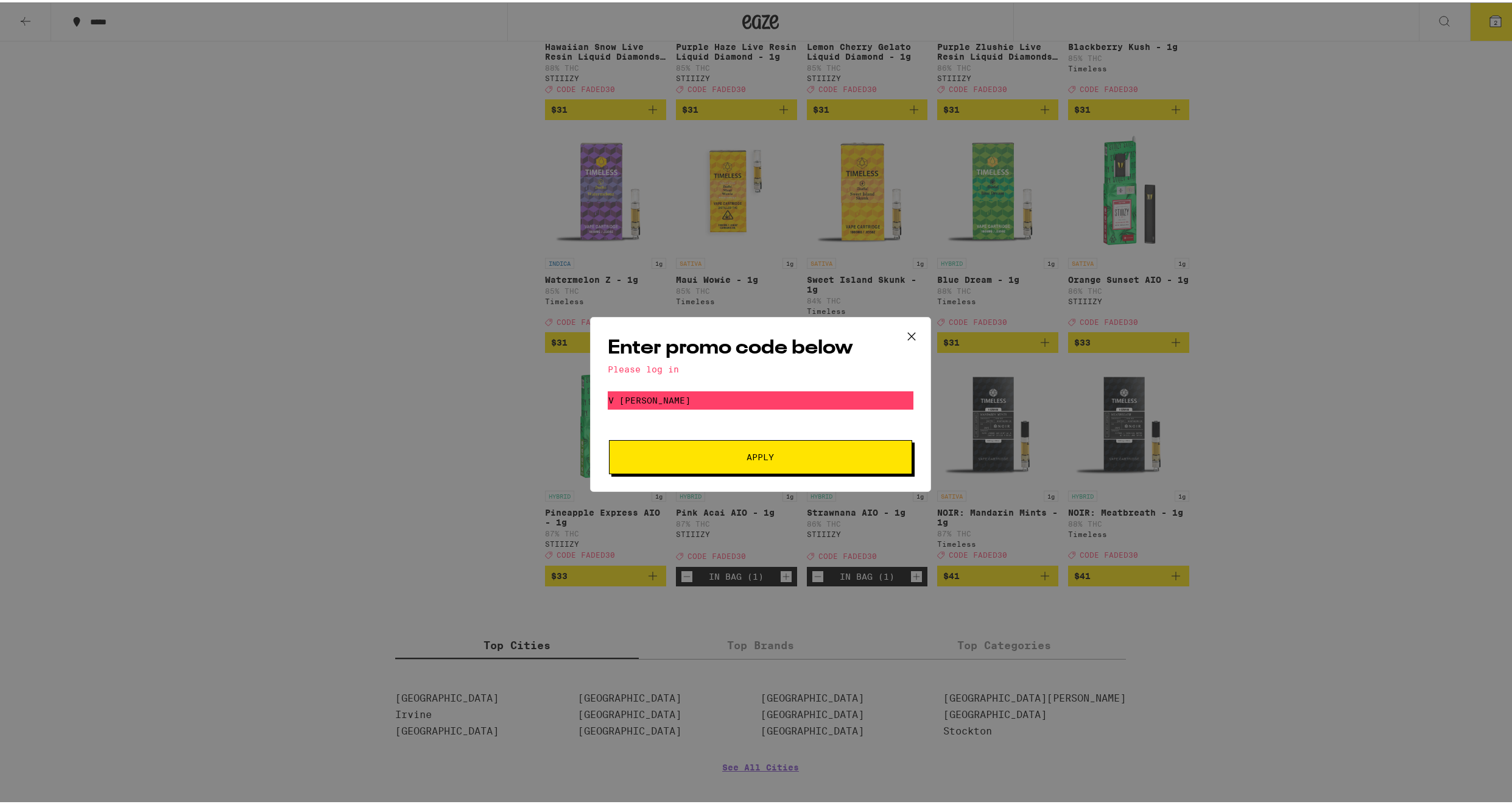
drag, startPoint x: 767, startPoint y: 442, endPoint x: 711, endPoint y: 402, distance: 68.8
click at [745, 425] on form "Promo Code V [PERSON_NAME] Apply" at bounding box center [760, 430] width 306 height 83
drag, startPoint x: 706, startPoint y: 398, endPoint x: 385, endPoint y: 369, distance: 322.3
click at [391, 370] on div "Enter promo code below Please log in Promo Code V Sri [PERSON_NAME] Apply" at bounding box center [761, 402] width 1521 height 804
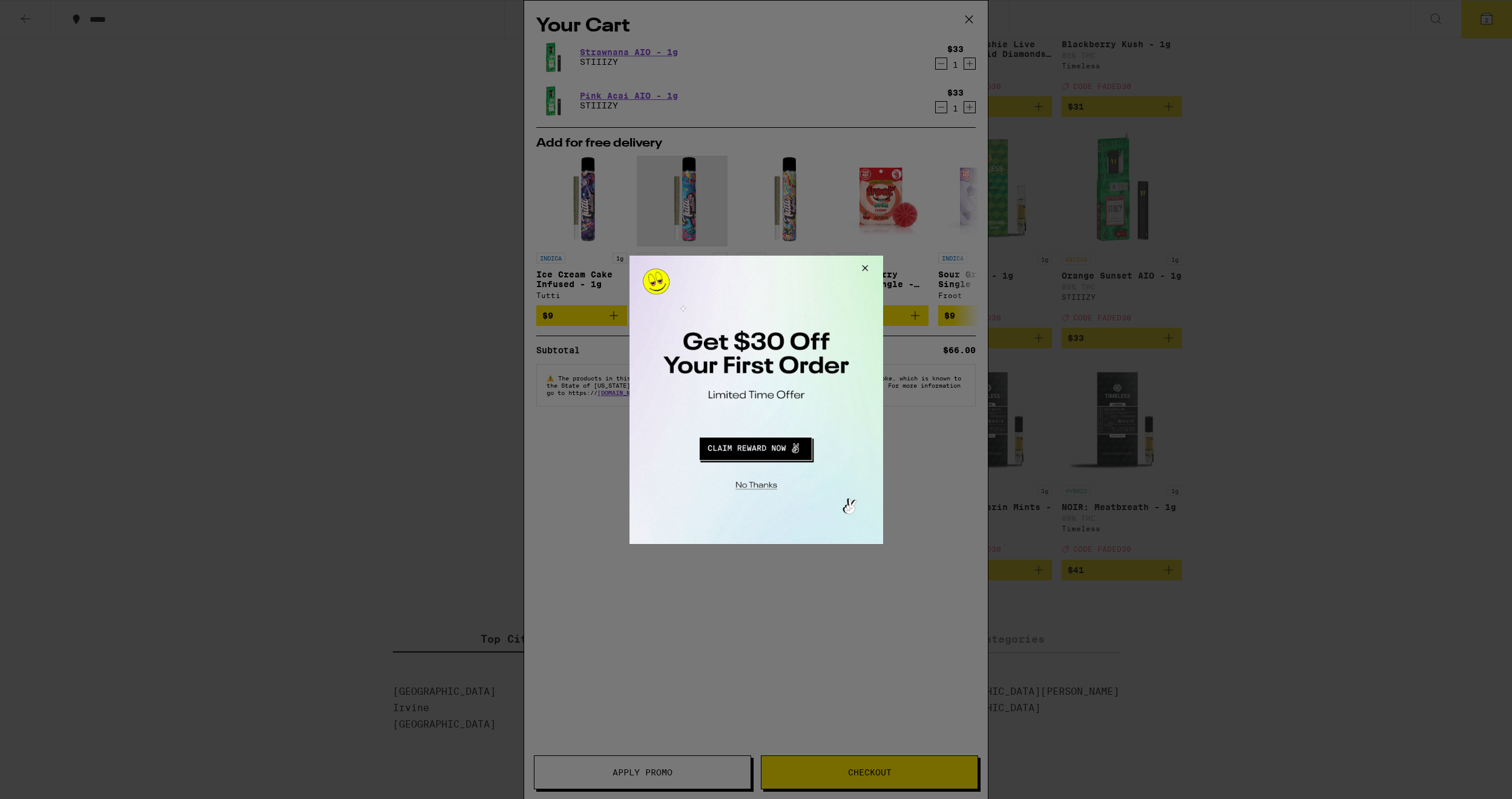
click at [976, 11] on div at bounding box center [756, 399] width 1512 height 799
click at [971, 14] on div at bounding box center [756, 399] width 1512 height 799
click at [961, 22] on div at bounding box center [756, 399] width 1512 height 799
